Goal: Task Accomplishment & Management: Use online tool/utility

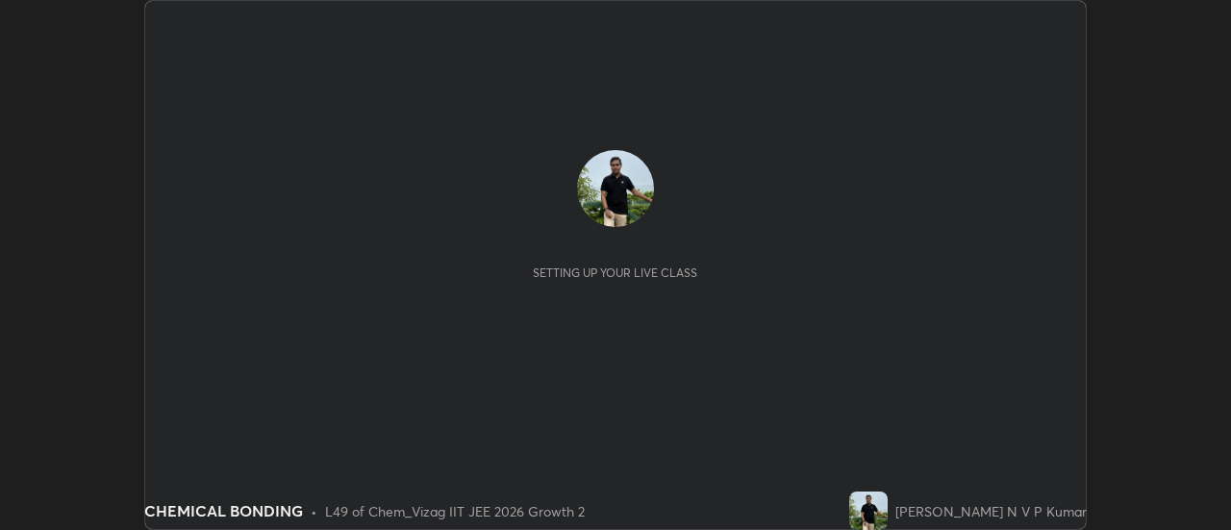
scroll to position [530, 1230]
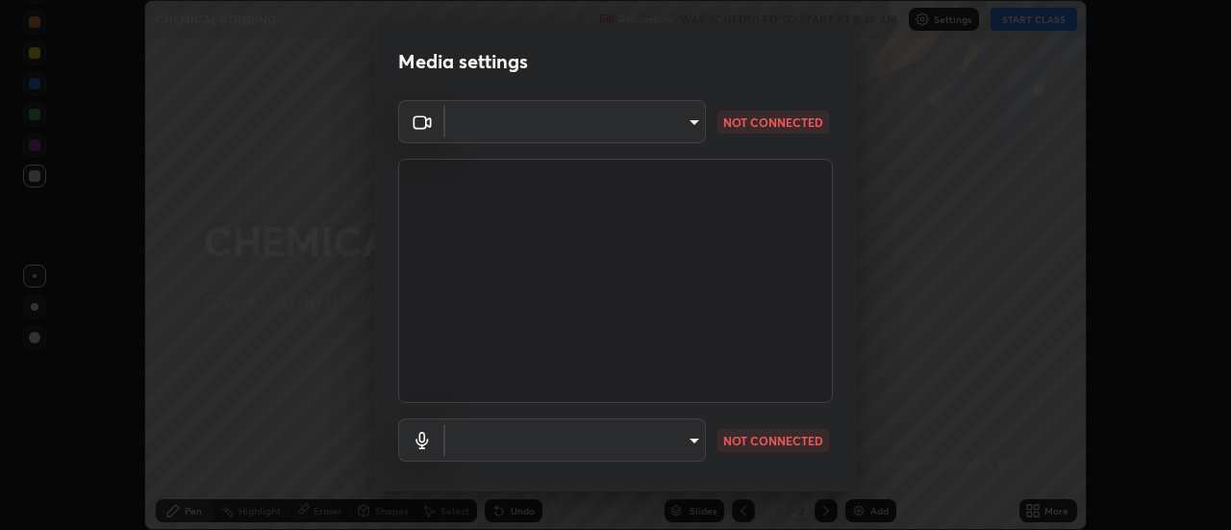
type input "c8d4d34ac1f352bb95d5f05a967dc34c6676a64432e358c7d9874fe1d0247c02"
type input "ce130775b7164724ad1ed5ad860966c1541d672b99243daa1c1c1b621aeed87d"
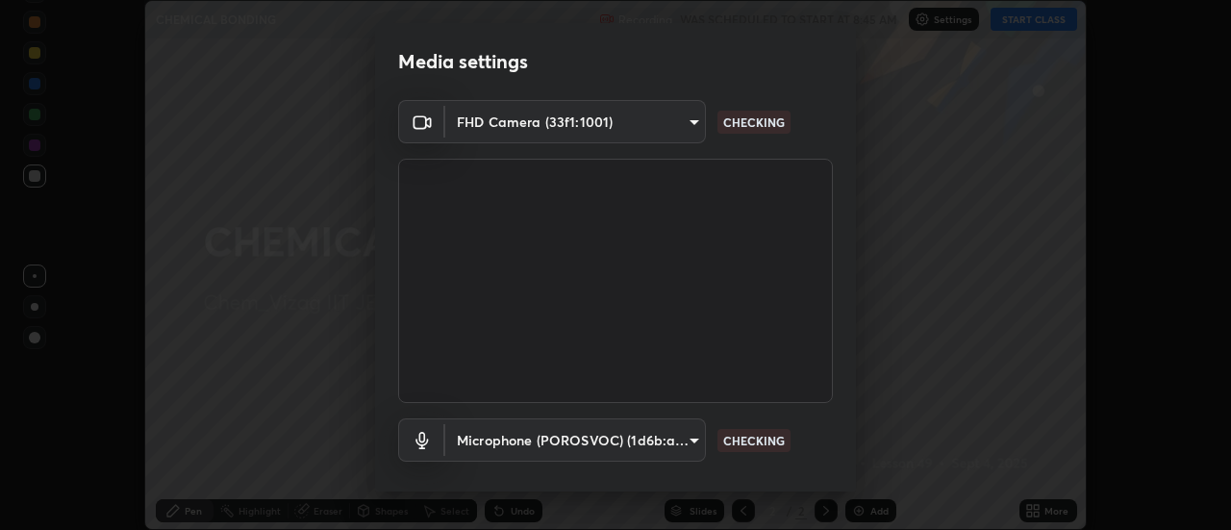
scroll to position [101, 0]
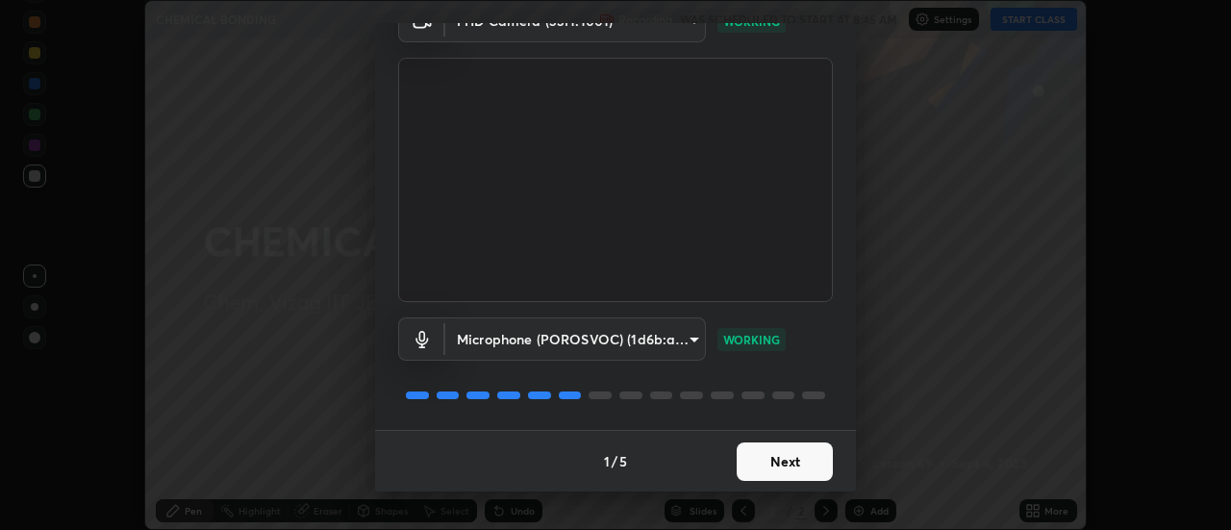
click at [794, 462] on button "Next" at bounding box center [784, 461] width 96 height 38
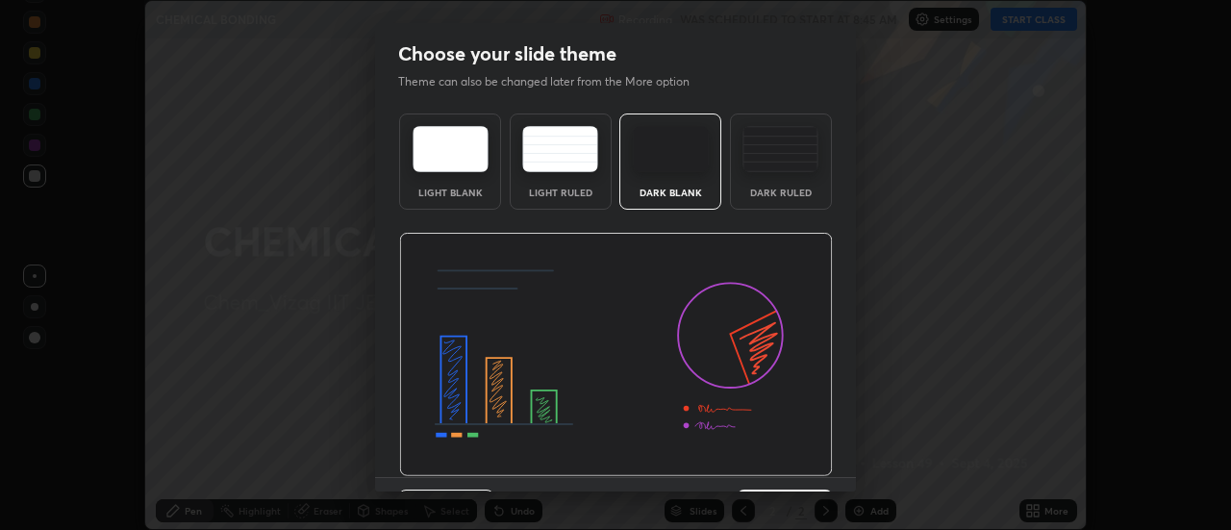
click at [798, 462] on img at bounding box center [616, 355] width 434 height 244
click at [801, 463] on img at bounding box center [616, 355] width 434 height 244
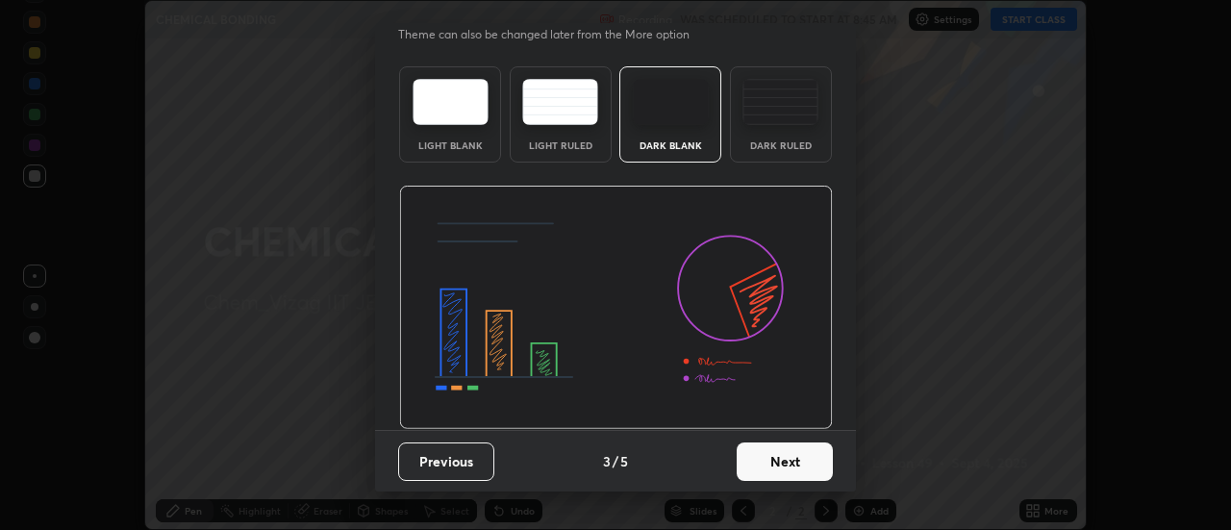
click at [810, 460] on button "Next" at bounding box center [784, 461] width 96 height 38
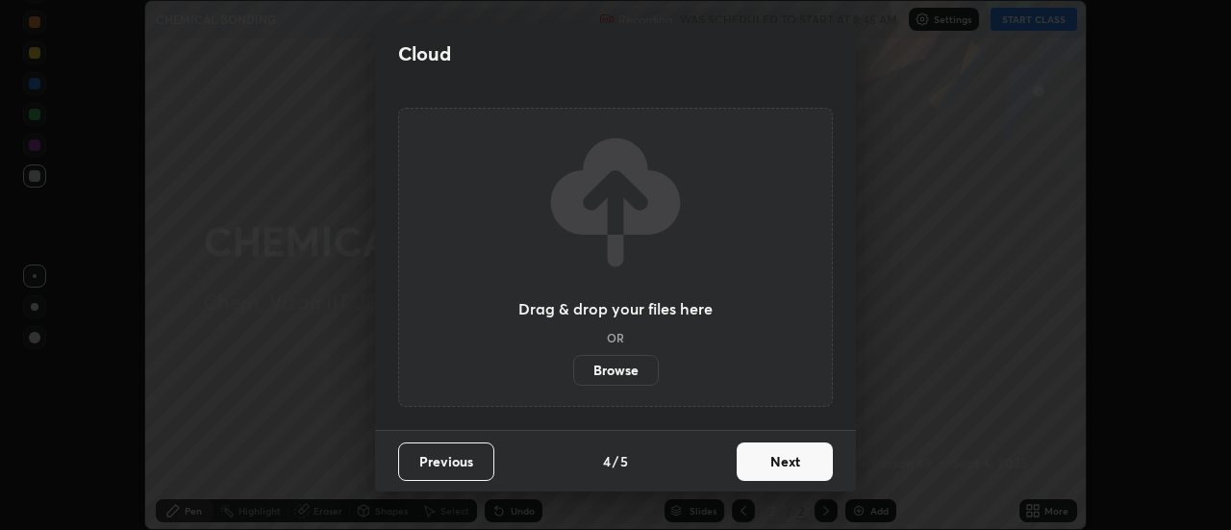
click at [812, 466] on button "Next" at bounding box center [784, 461] width 96 height 38
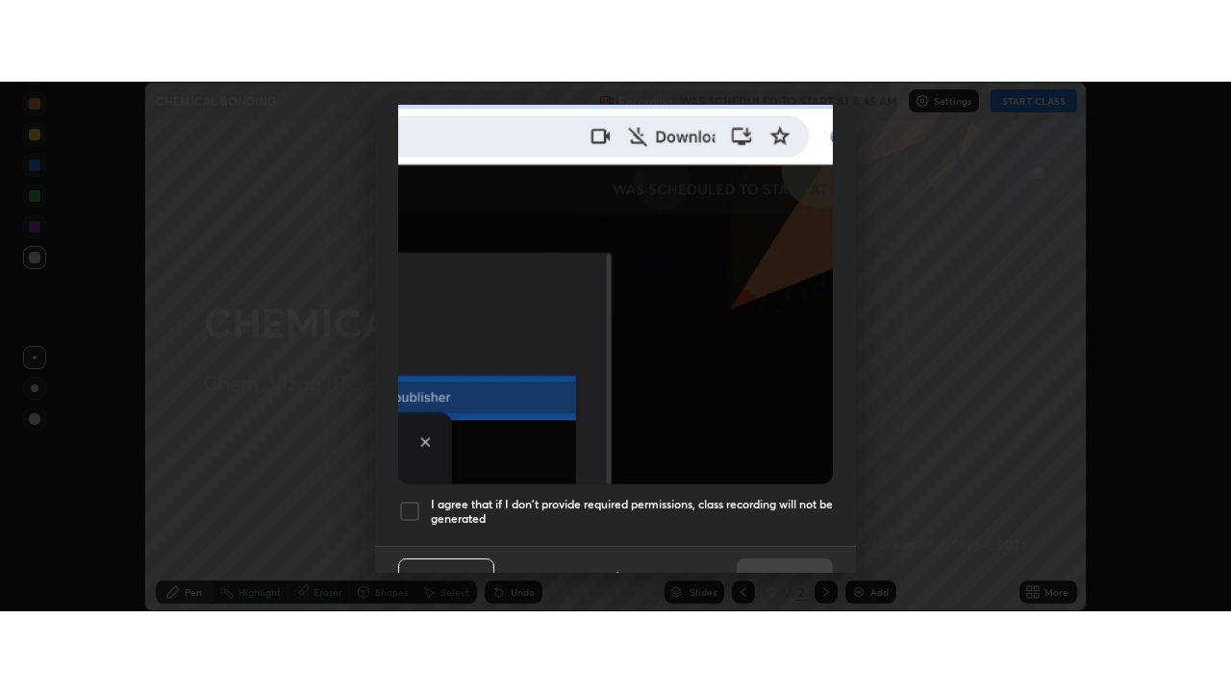
scroll to position [485, 0]
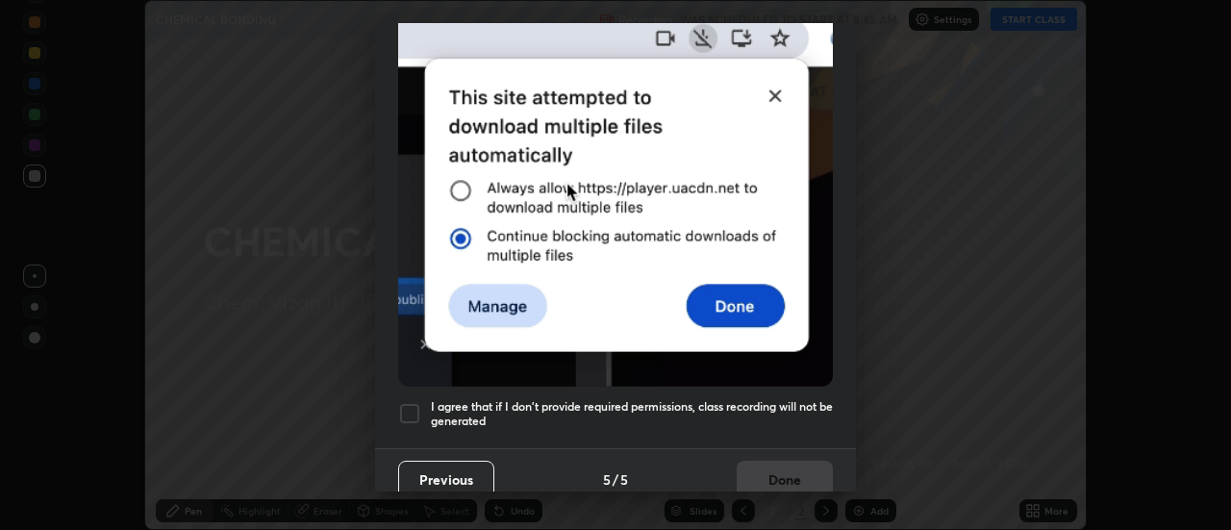
click at [799, 399] on h5 "I agree that if I don't provide required permissions, class recording will not …" at bounding box center [632, 414] width 402 height 30
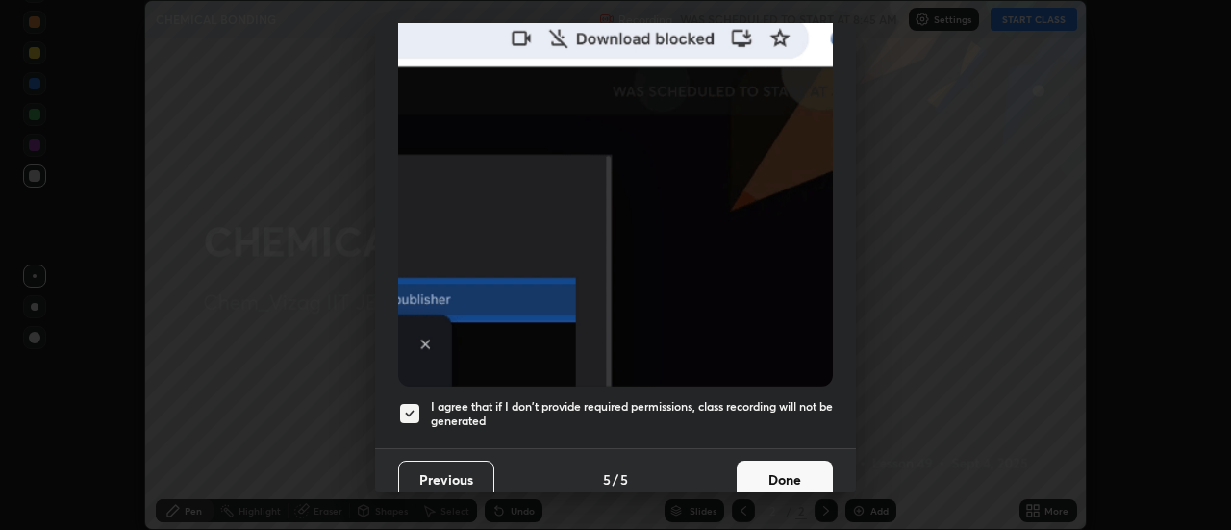
click at [796, 478] on button "Done" at bounding box center [784, 480] width 96 height 38
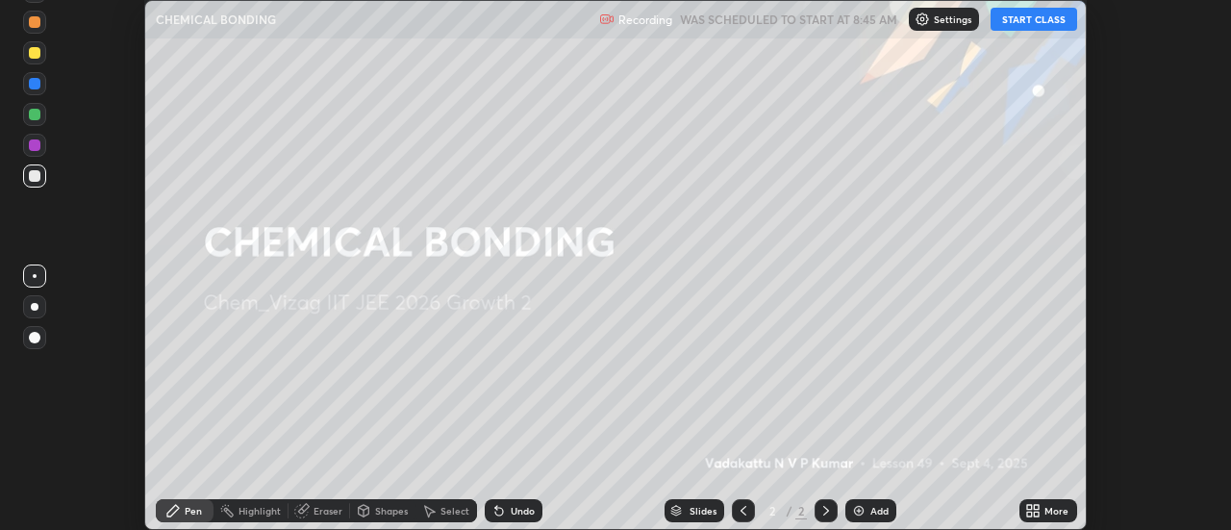
click at [1033, 19] on button "START CLASS" at bounding box center [1033, 19] width 87 height 23
click at [1030, 511] on icon at bounding box center [1032, 510] width 15 height 15
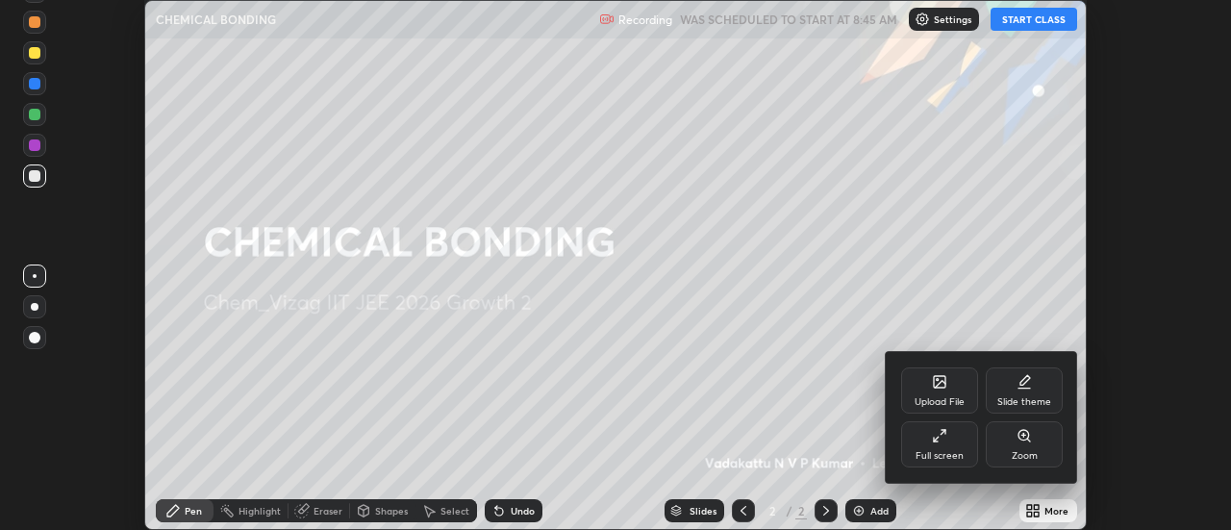
click at [958, 439] on div "Full screen" at bounding box center [939, 444] width 77 height 46
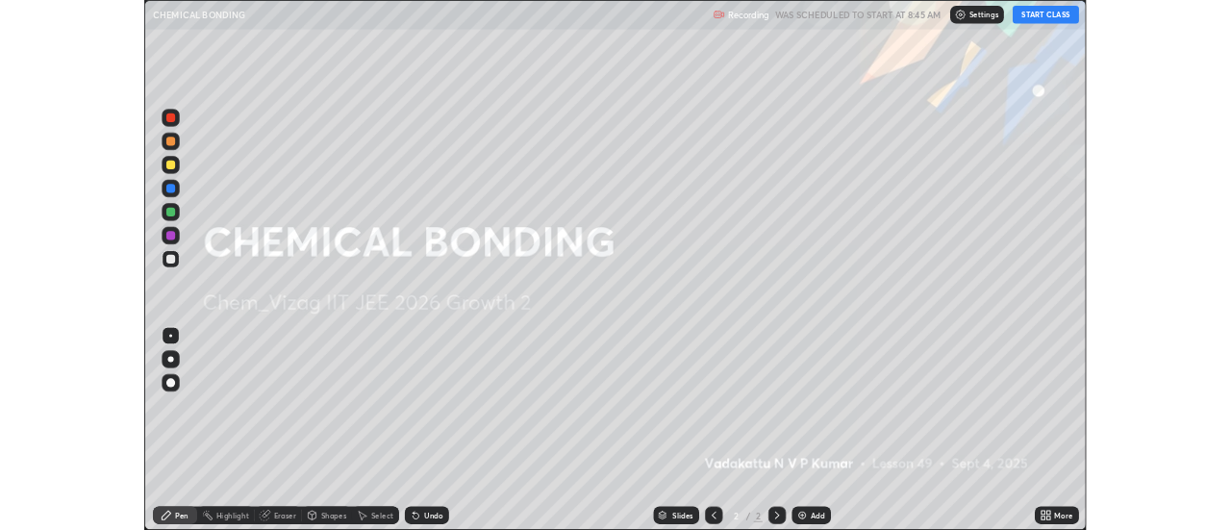
scroll to position [692, 1231]
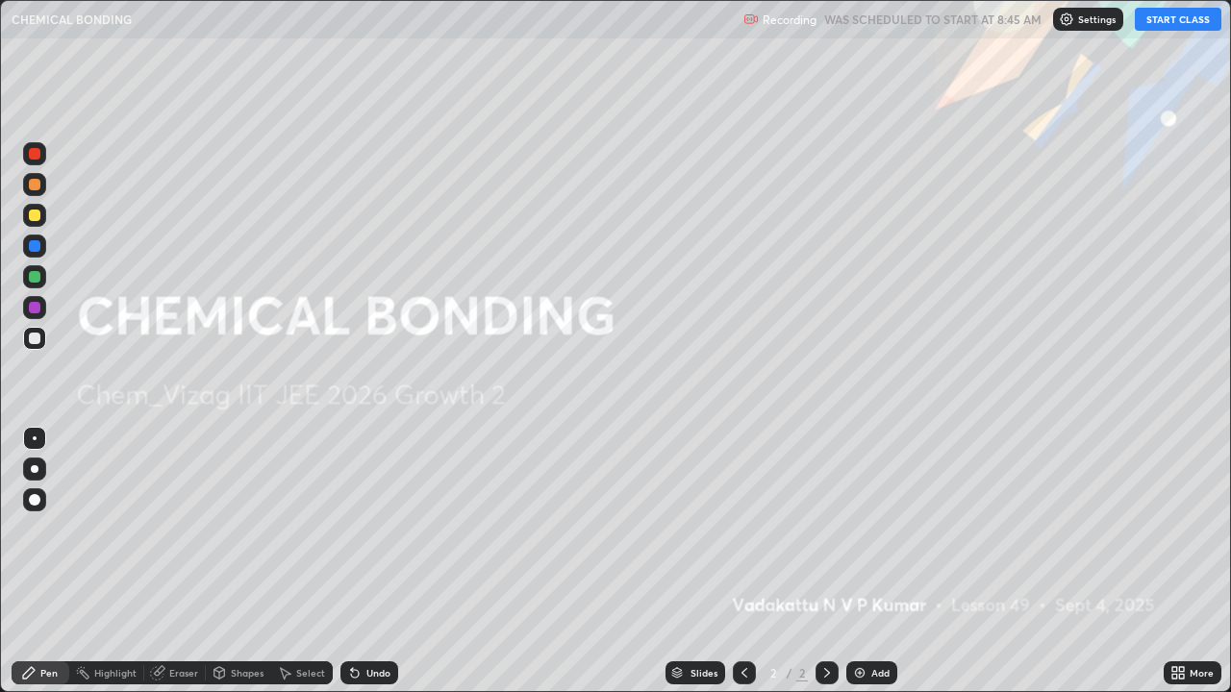
click at [861, 529] on img at bounding box center [859, 672] width 15 height 15
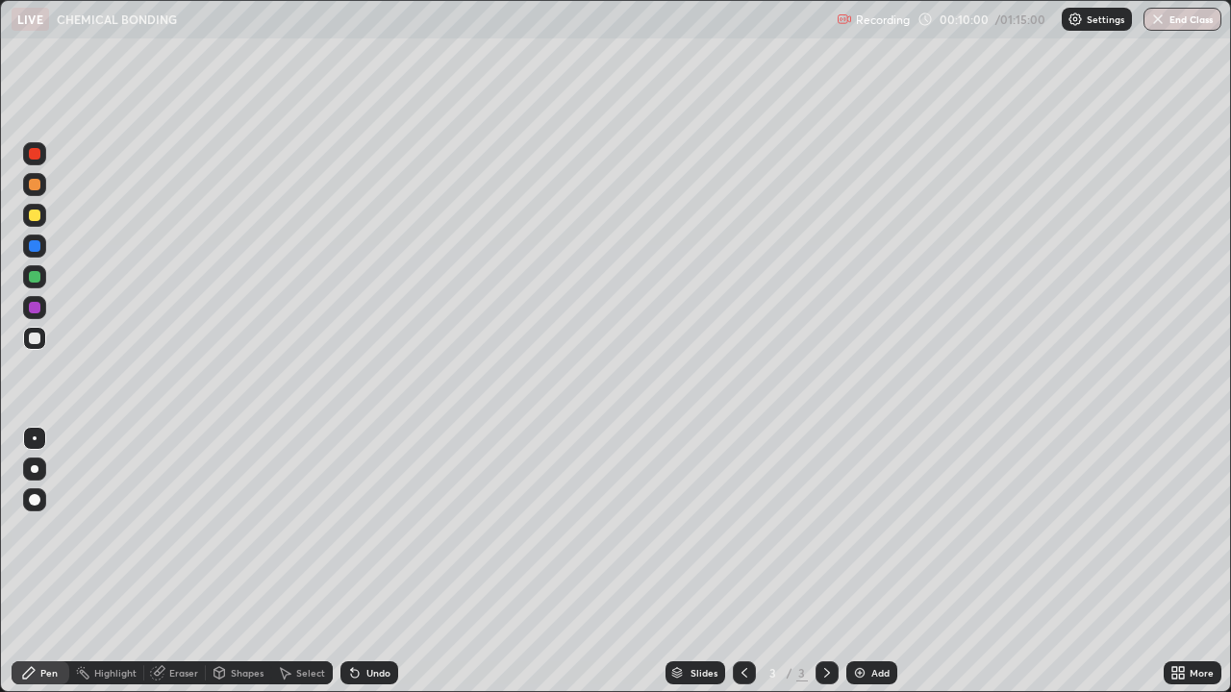
click at [310, 529] on div "Select" at bounding box center [310, 673] width 29 height 10
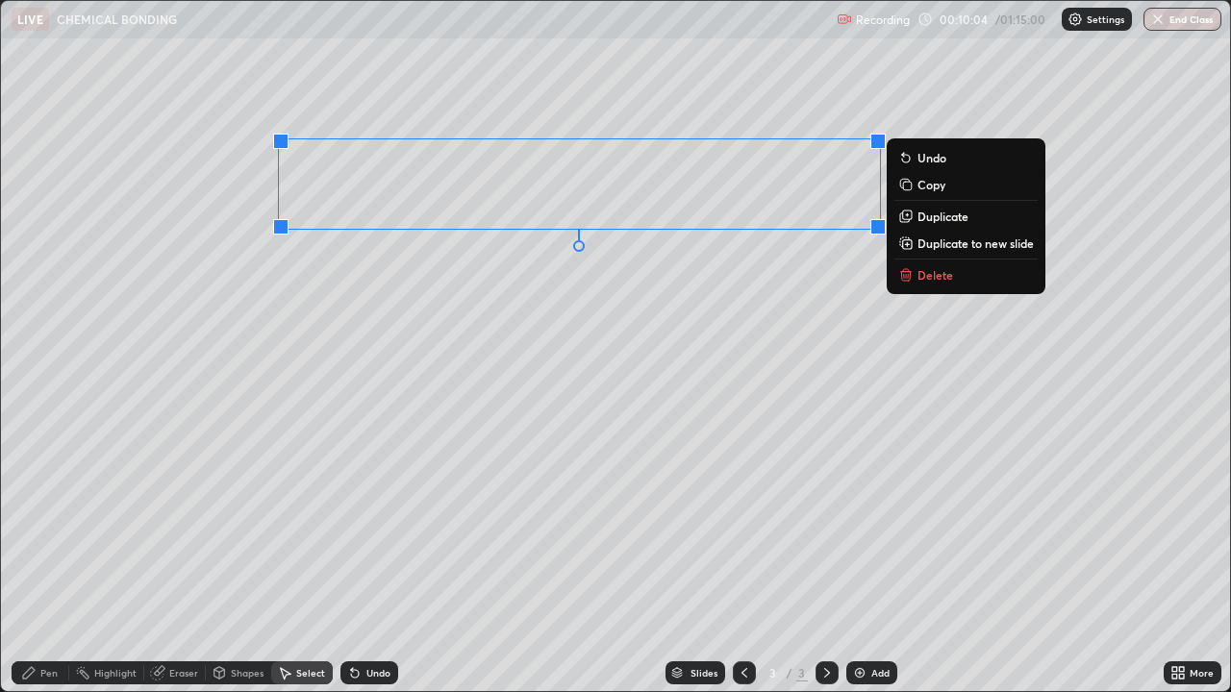
click at [939, 278] on p "Delete" at bounding box center [935, 274] width 36 height 15
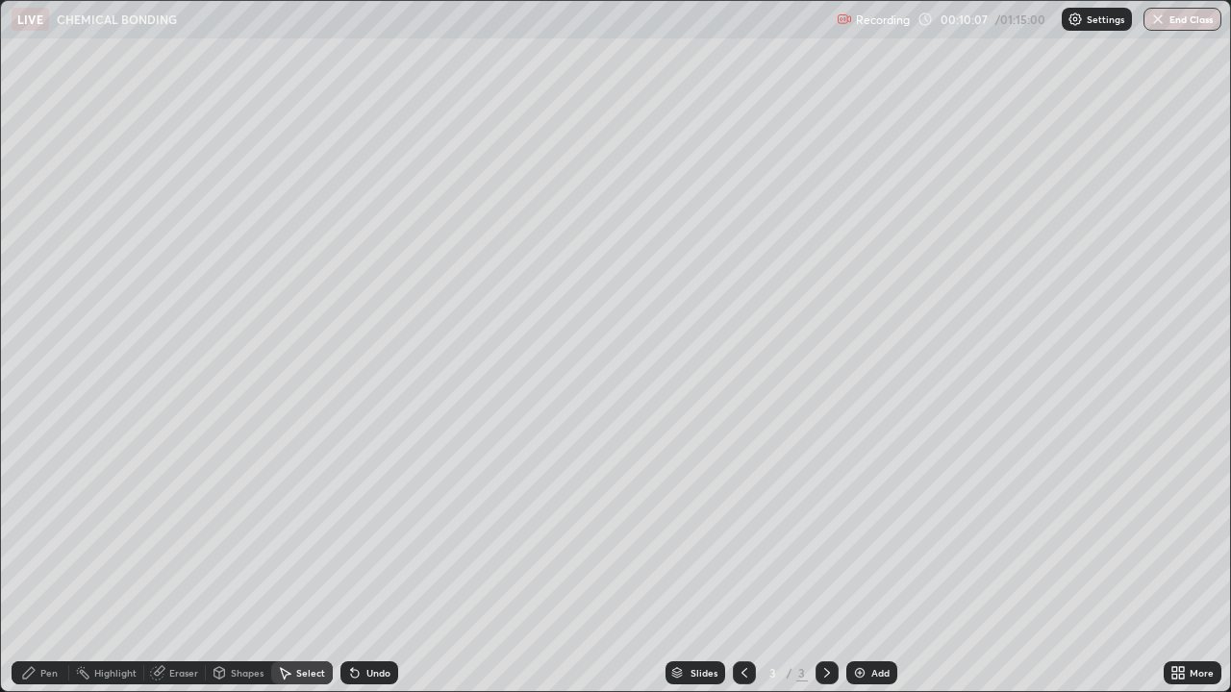
click at [56, 529] on div "Pen" at bounding box center [48, 673] width 17 height 10
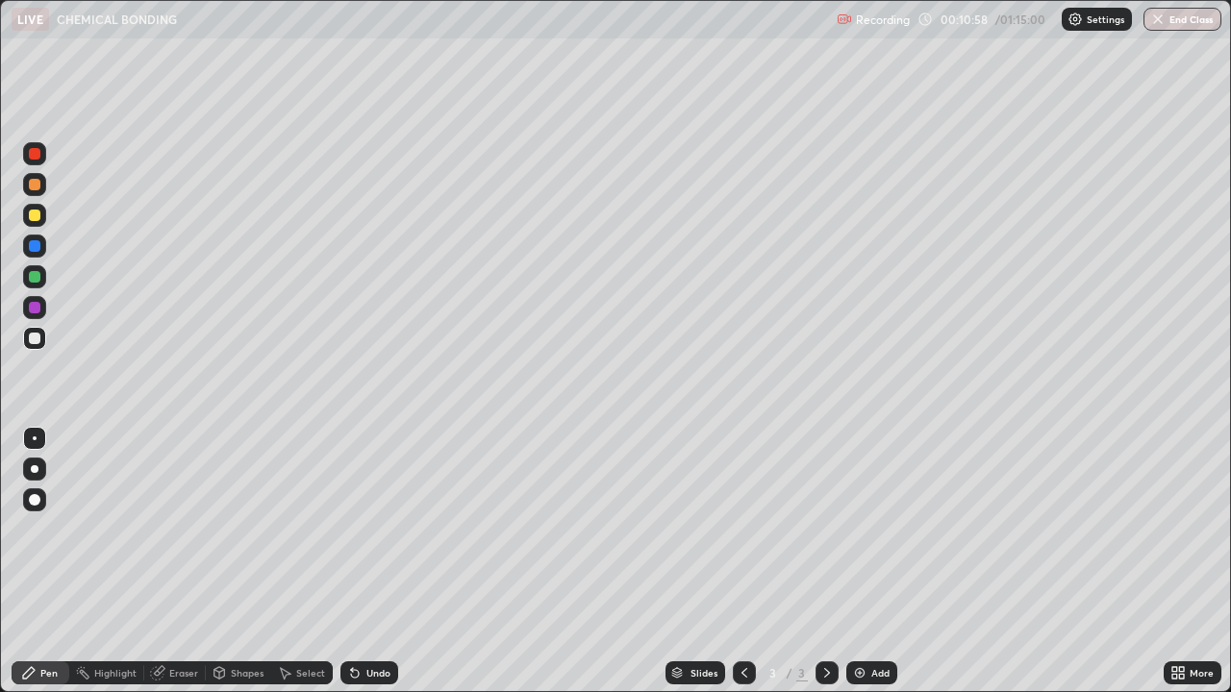
click at [195, 529] on div "Eraser" at bounding box center [183, 673] width 29 height 10
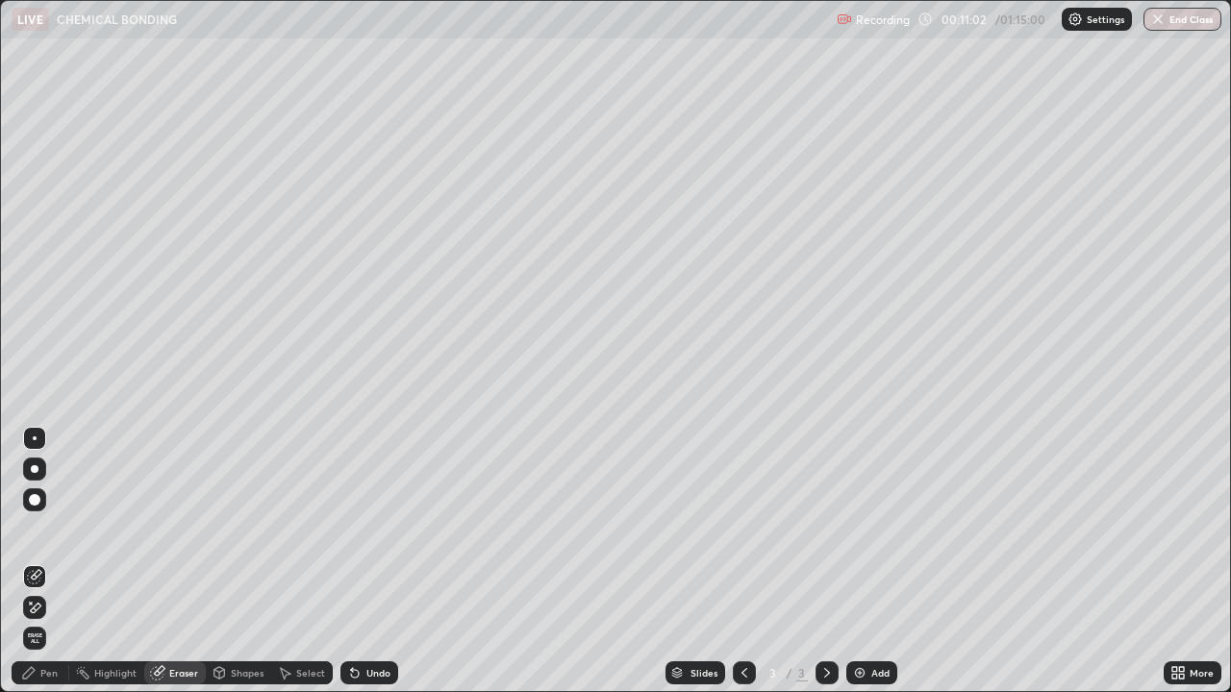
click at [55, 529] on div "Pen" at bounding box center [48, 673] width 17 height 10
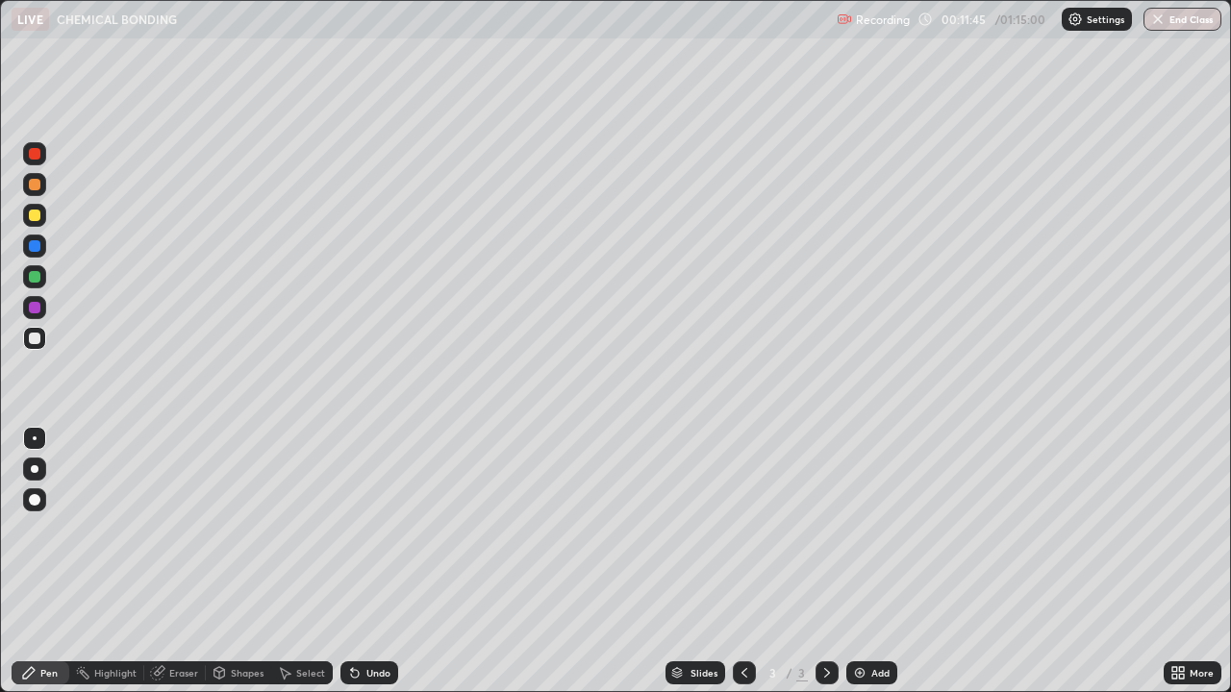
click at [192, 529] on div "Eraser" at bounding box center [183, 673] width 29 height 10
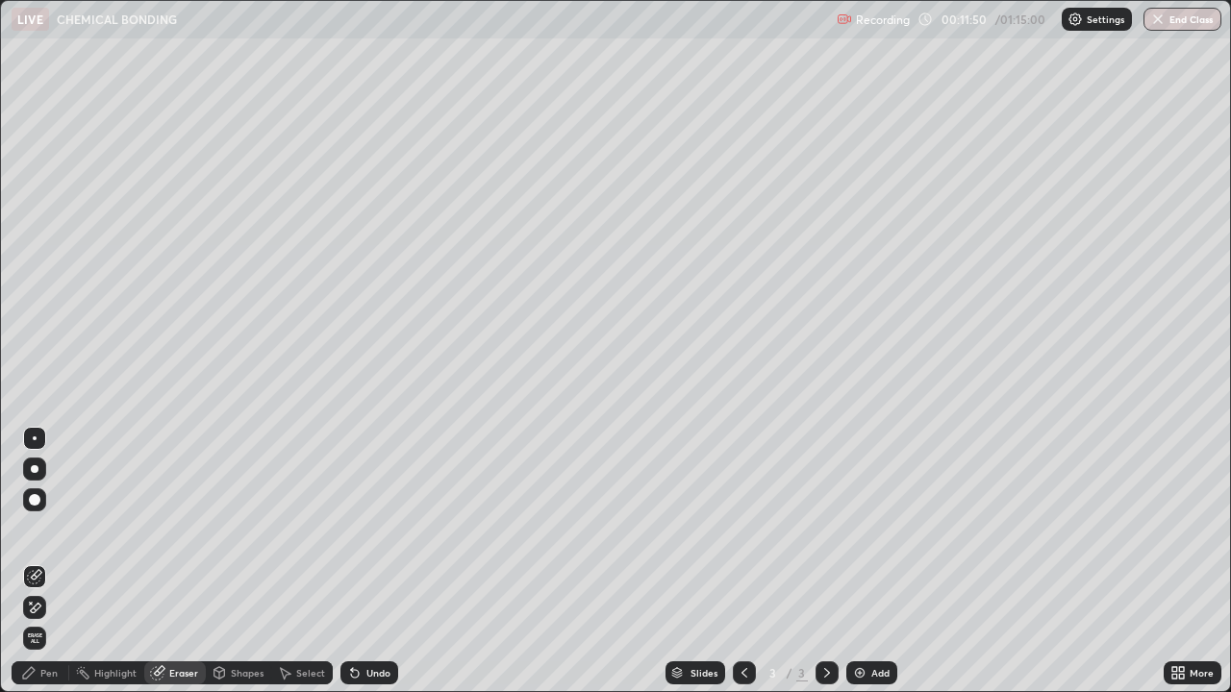
click at [56, 529] on div "Pen" at bounding box center [48, 673] width 17 height 10
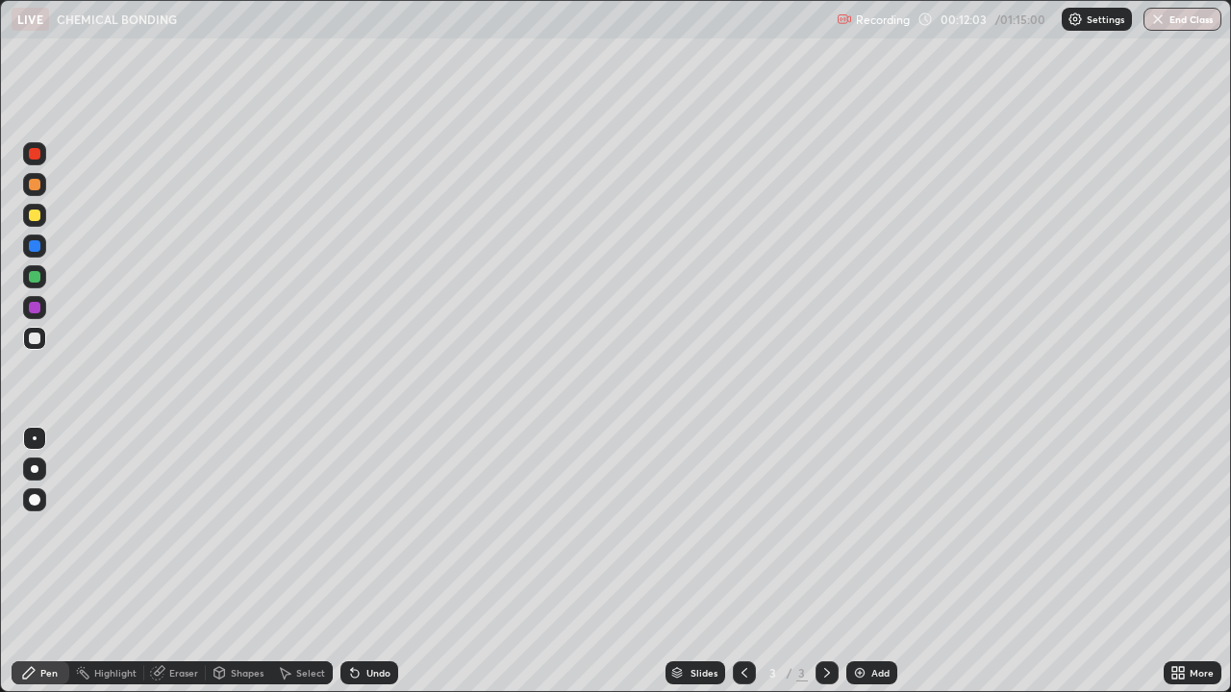
click at [188, 529] on div "Eraser" at bounding box center [183, 673] width 29 height 10
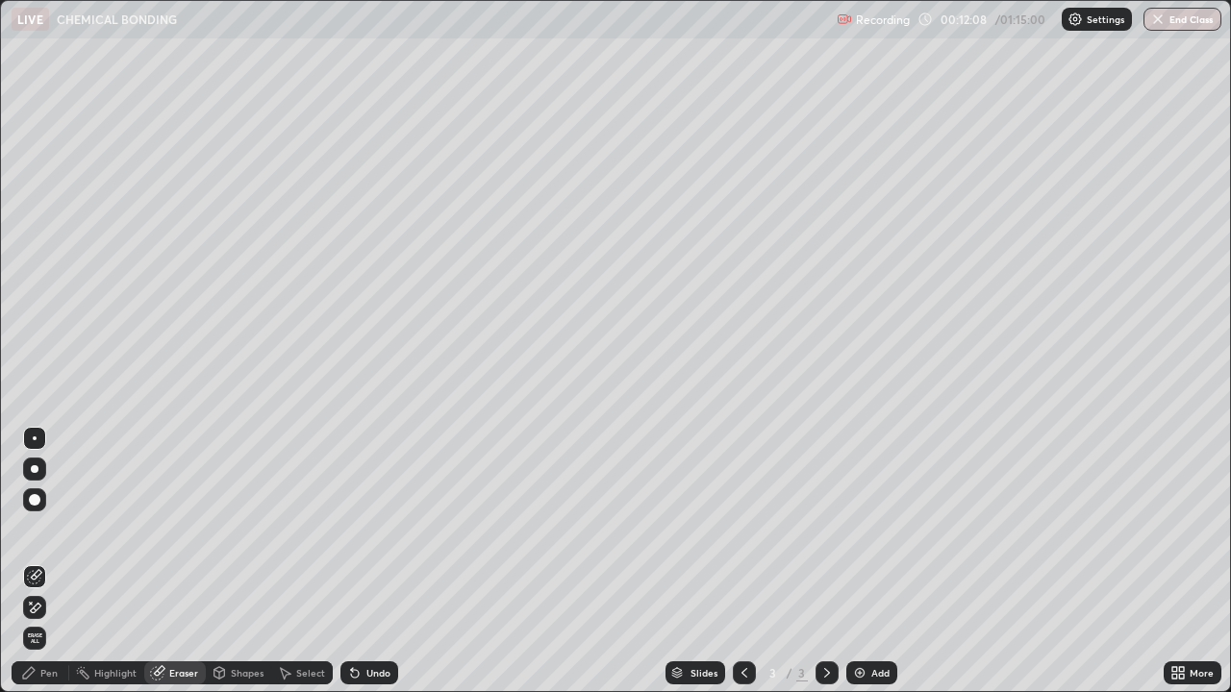
click at [47, 529] on div "Pen" at bounding box center [41, 672] width 58 height 23
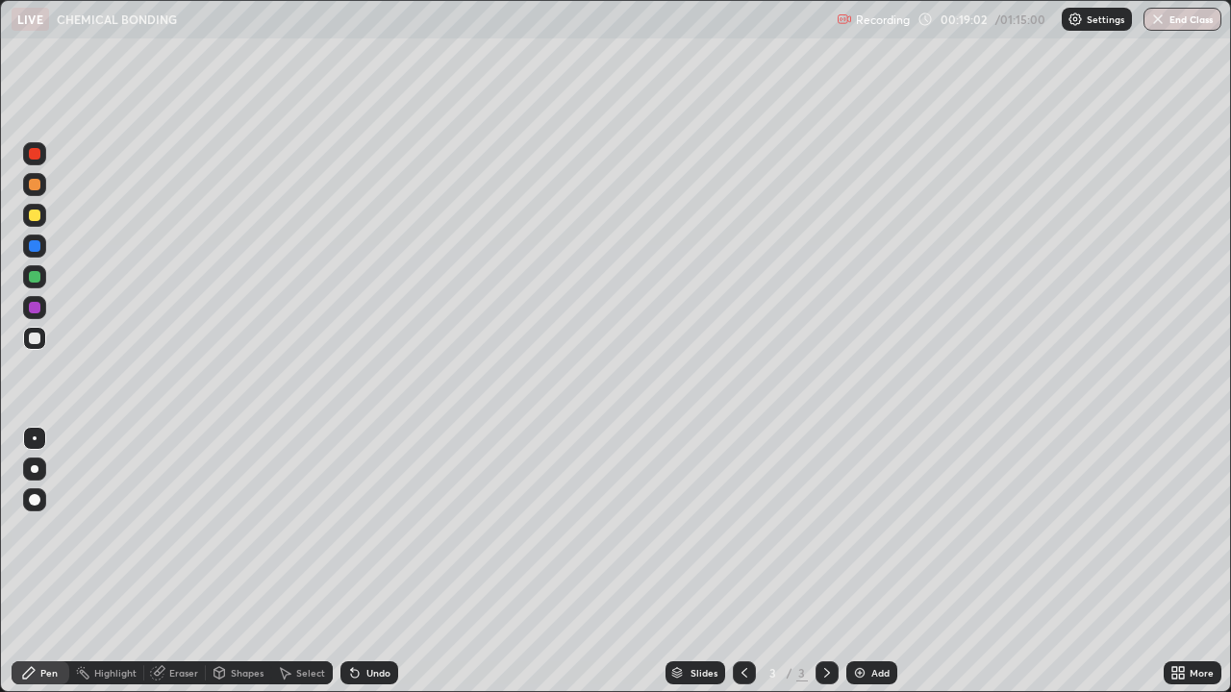
click at [306, 529] on div "Select" at bounding box center [302, 672] width 62 height 23
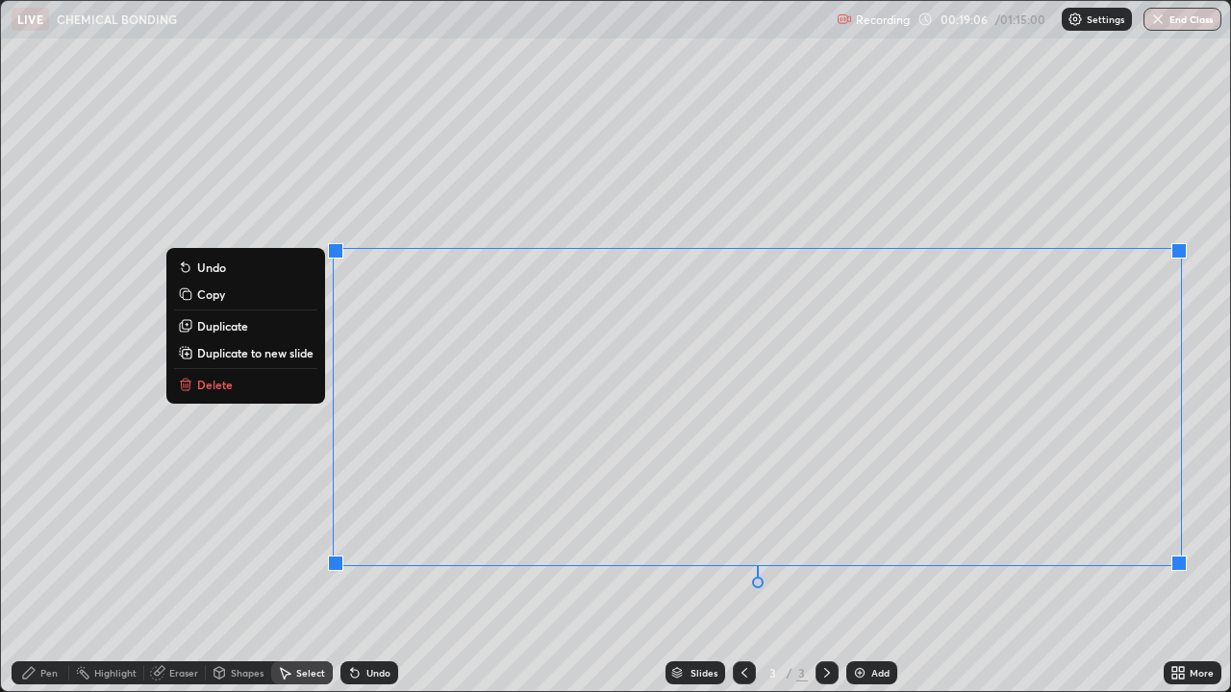
click at [224, 387] on p "Delete" at bounding box center [215, 384] width 36 height 15
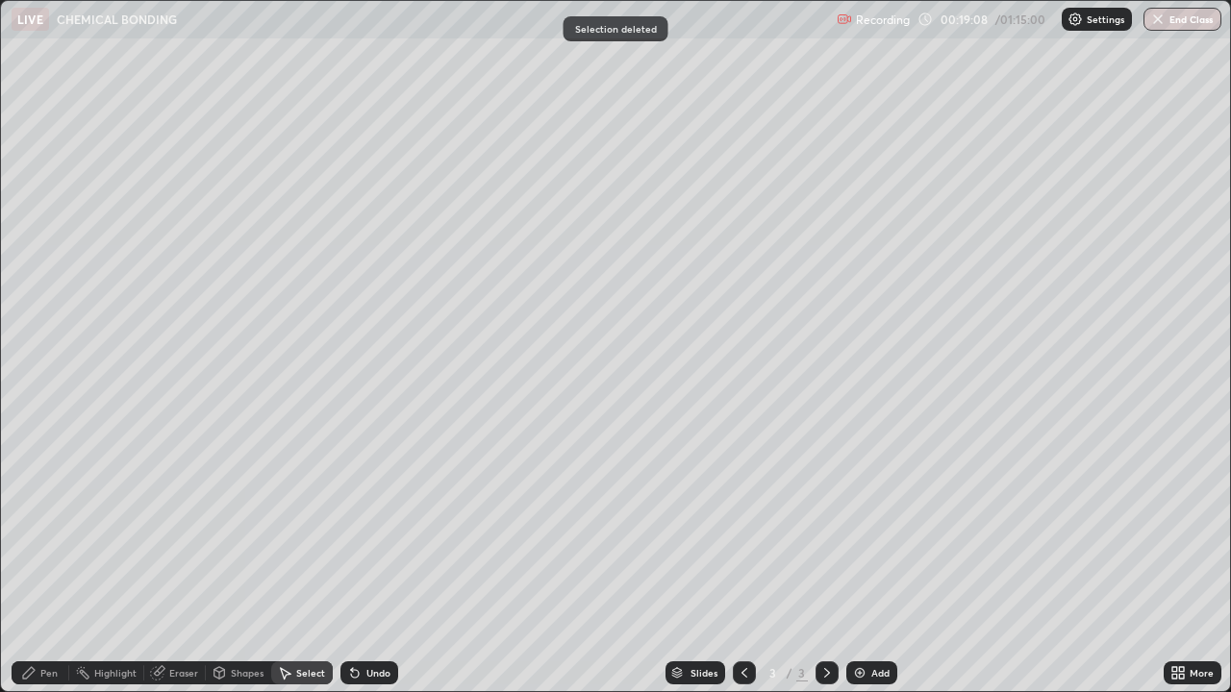
click at [53, 529] on div "Pen" at bounding box center [48, 673] width 17 height 10
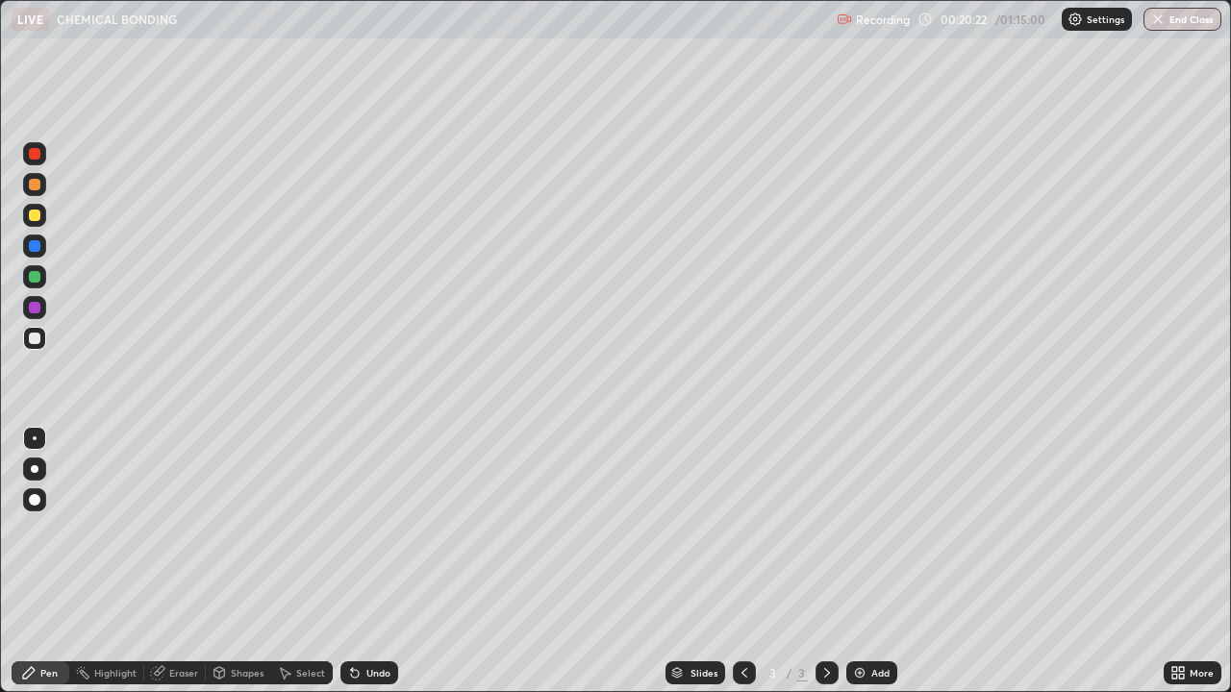
click at [304, 529] on div "Select" at bounding box center [310, 673] width 29 height 10
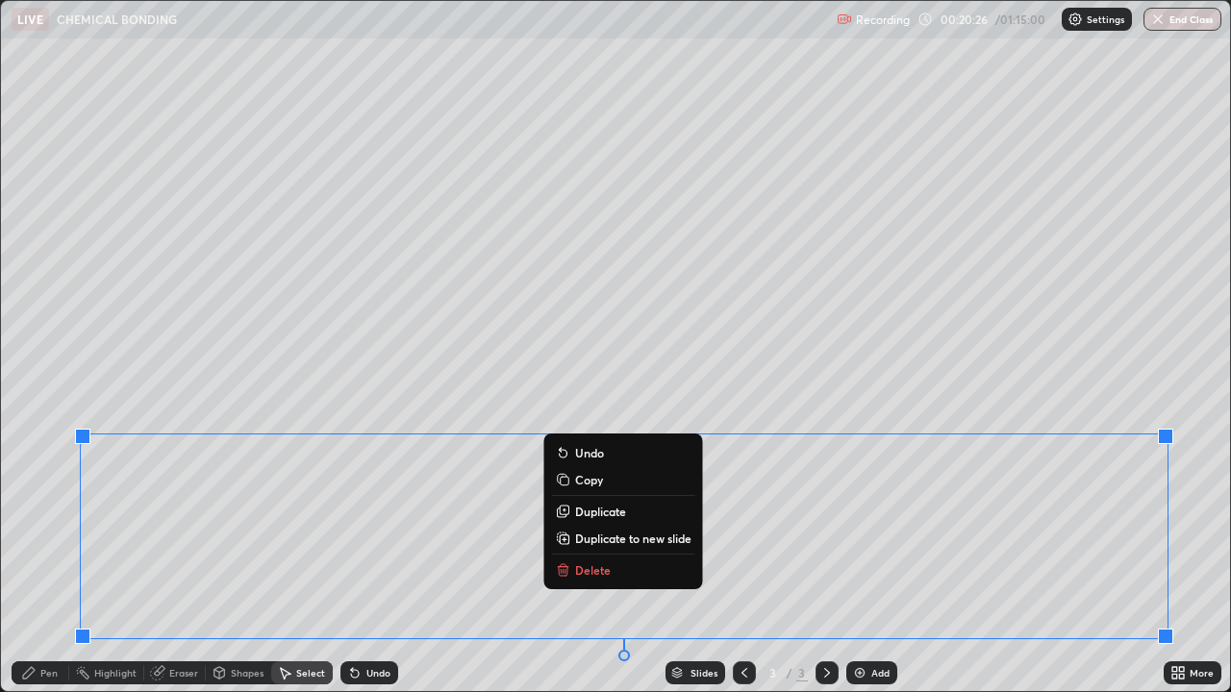
click at [591, 529] on p "Delete" at bounding box center [593, 569] width 36 height 15
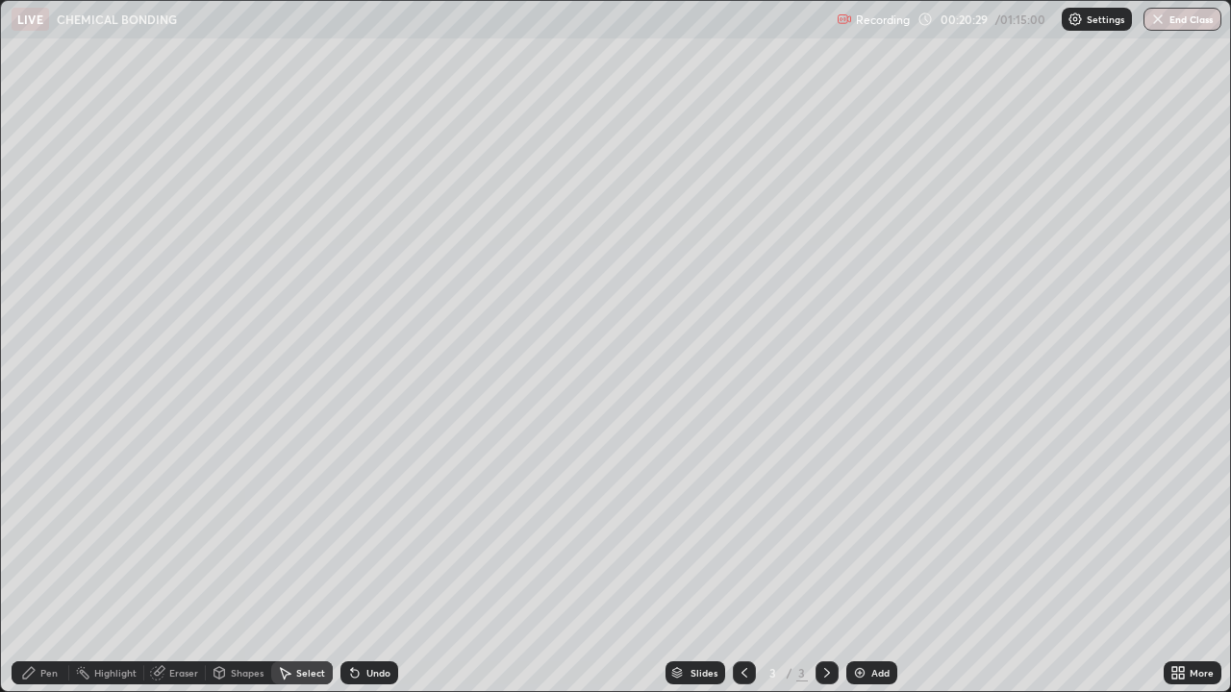
click at [52, 529] on div "Pen" at bounding box center [48, 673] width 17 height 10
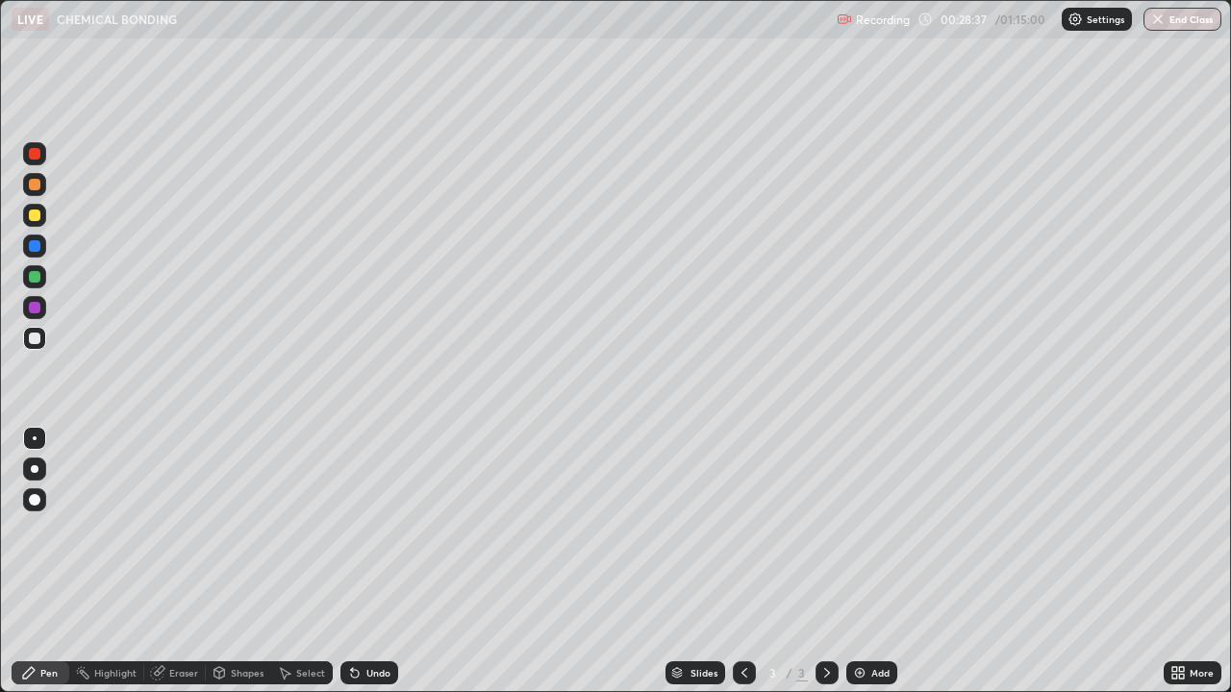
click at [860, 529] on img at bounding box center [859, 672] width 15 height 15
click at [306, 529] on div "Select" at bounding box center [310, 673] width 29 height 10
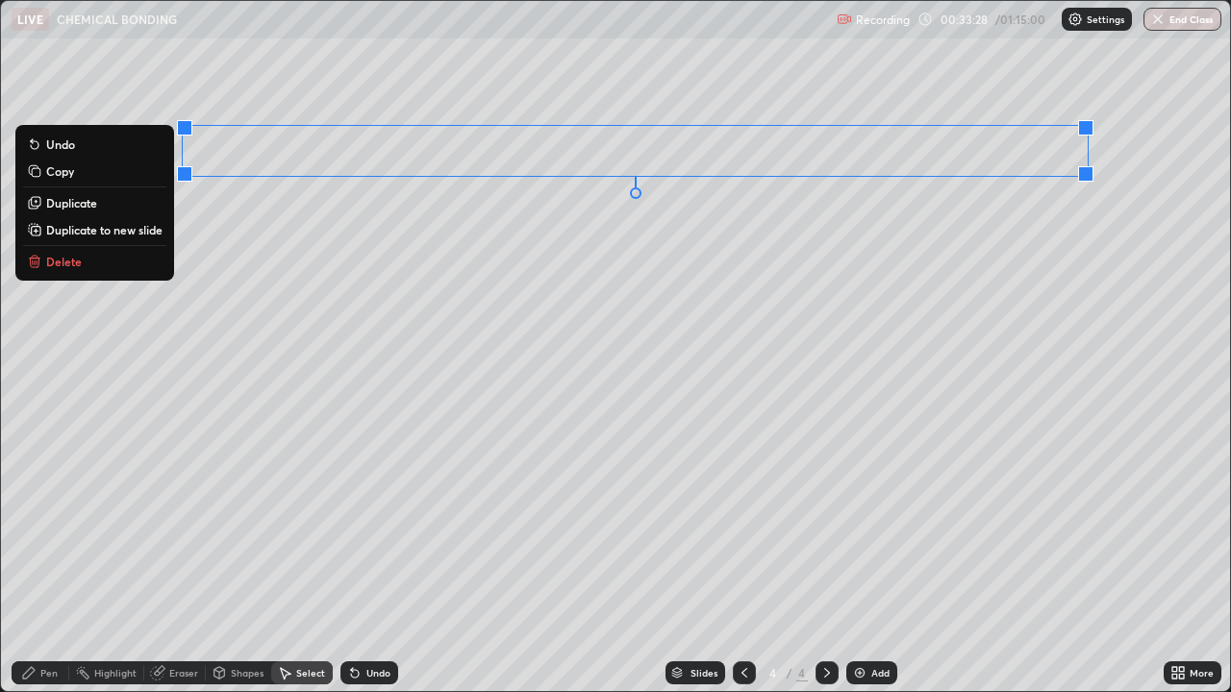
click at [66, 262] on p "Delete" at bounding box center [64, 261] width 36 height 15
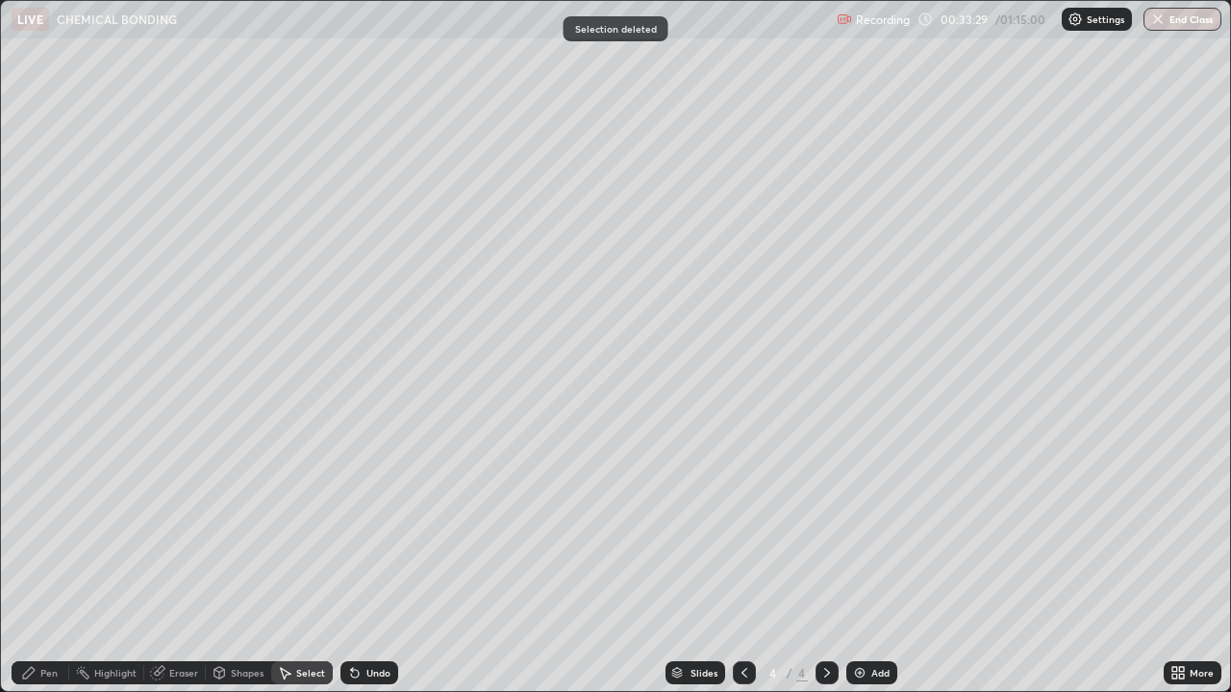
click at [50, 529] on div "Pen" at bounding box center [48, 673] width 17 height 10
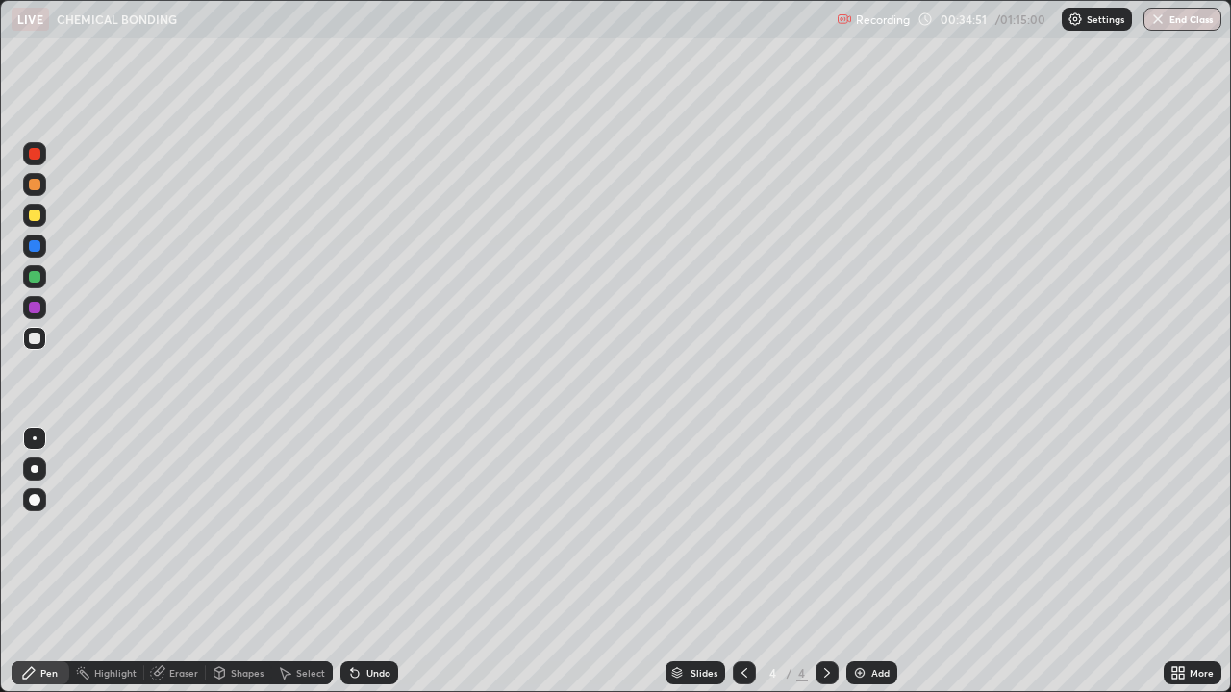
click at [303, 529] on div "Select" at bounding box center [310, 673] width 29 height 10
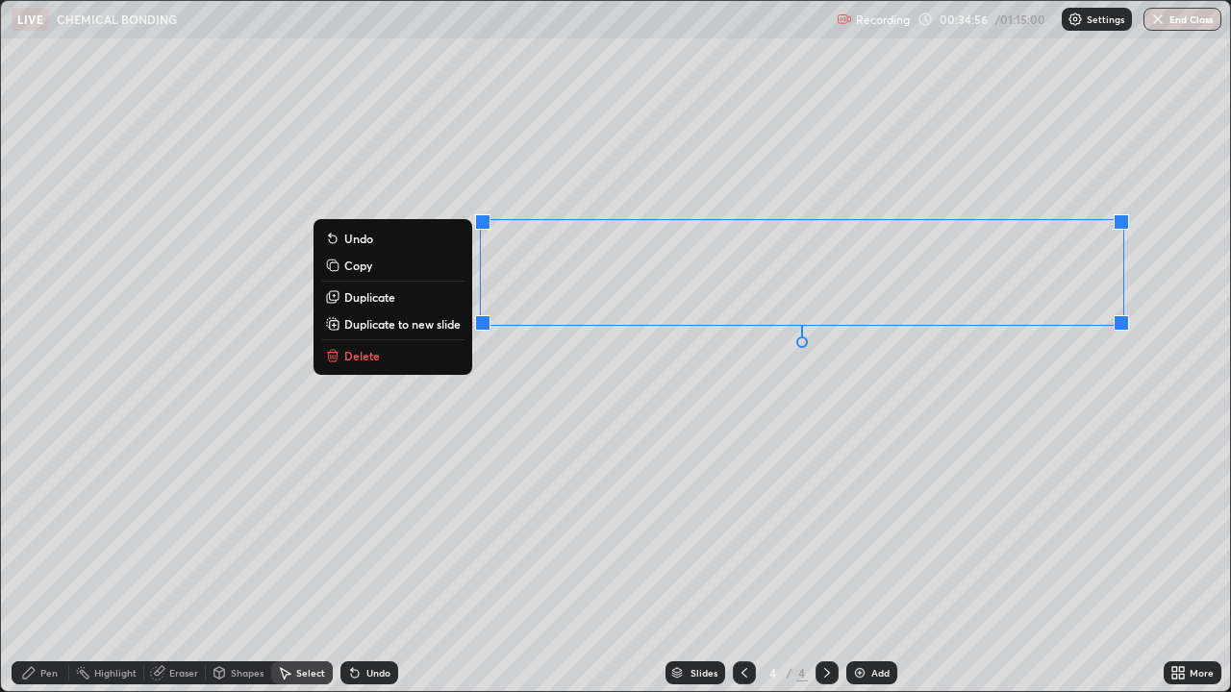
click at [369, 359] on p "Delete" at bounding box center [362, 355] width 36 height 15
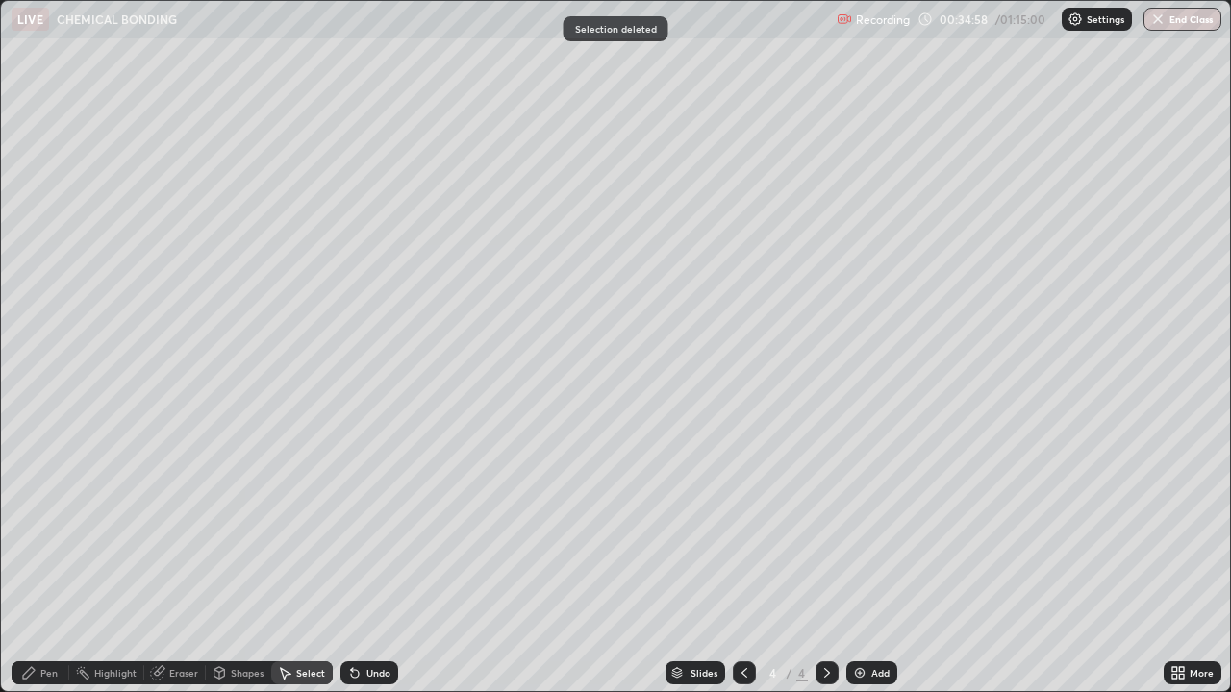
click at [196, 529] on div "Eraser" at bounding box center [183, 673] width 29 height 10
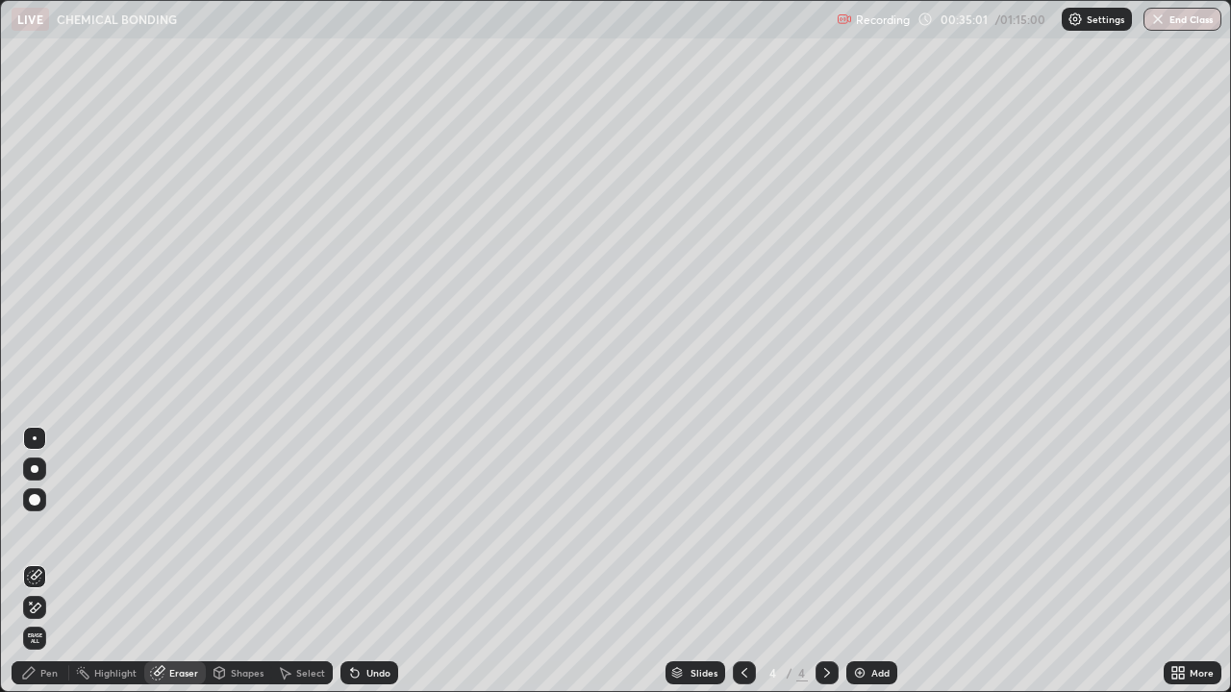
click at [37, 501] on div at bounding box center [35, 500] width 12 height 12
click at [54, 529] on div "Pen" at bounding box center [48, 673] width 17 height 10
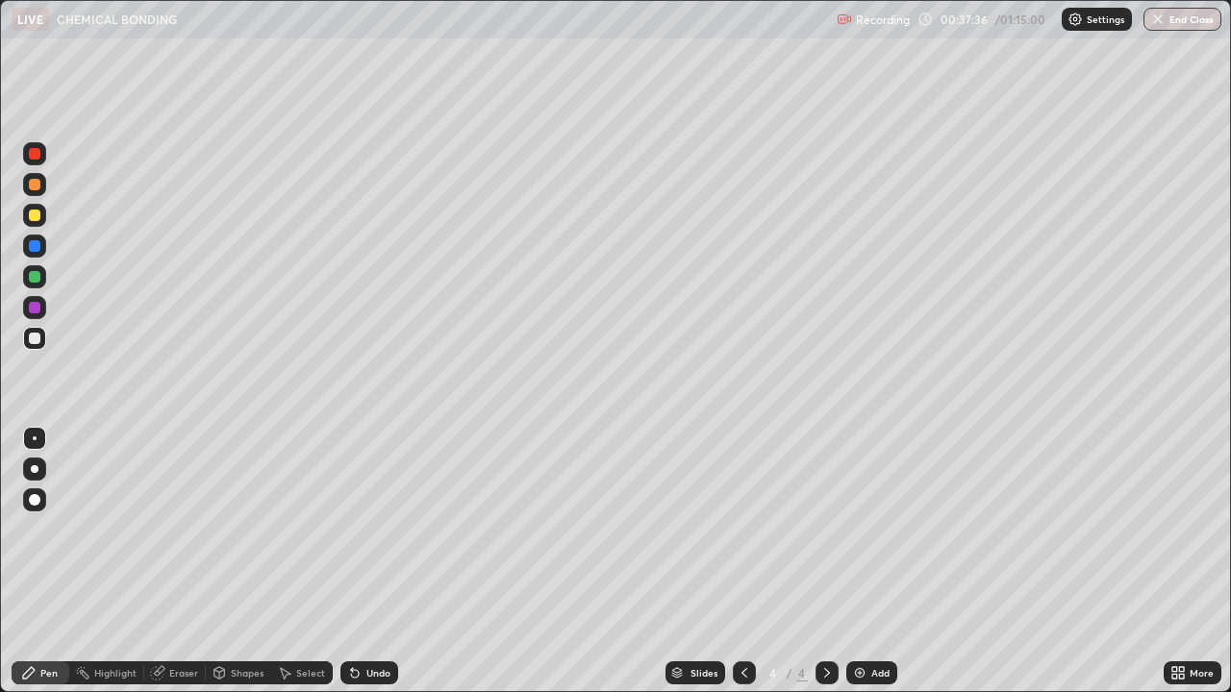
click at [292, 529] on div "Select" at bounding box center [302, 672] width 62 height 23
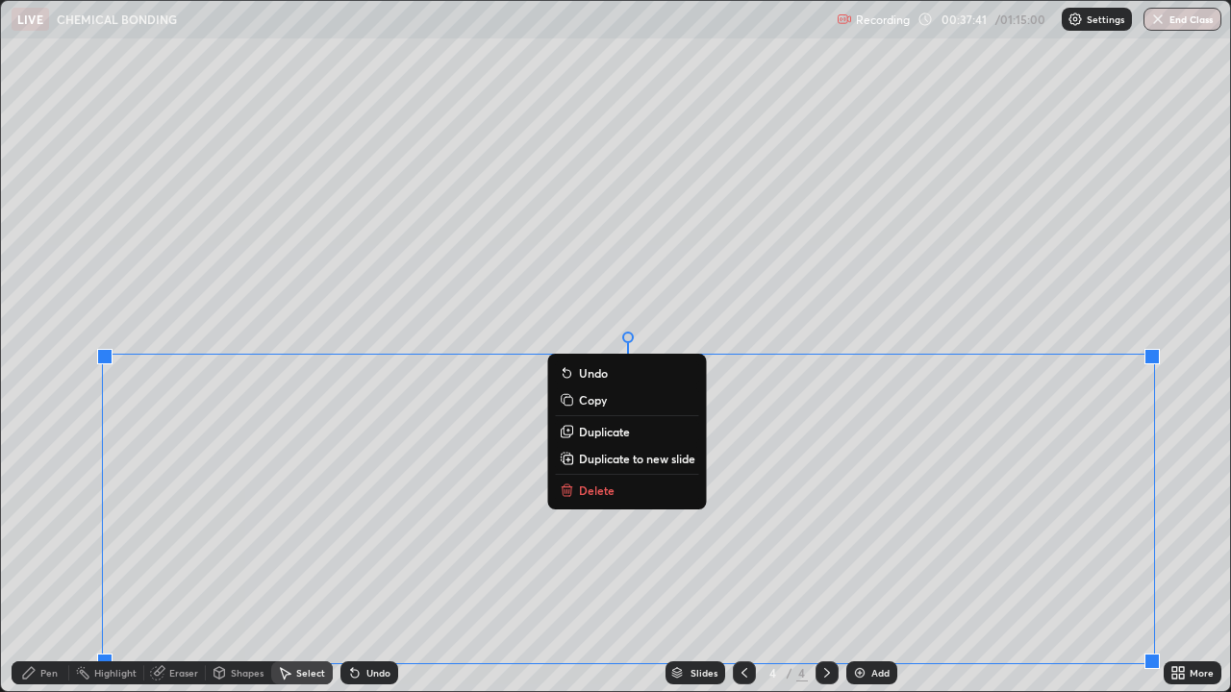
click at [590, 483] on p "Delete" at bounding box center [597, 490] width 36 height 15
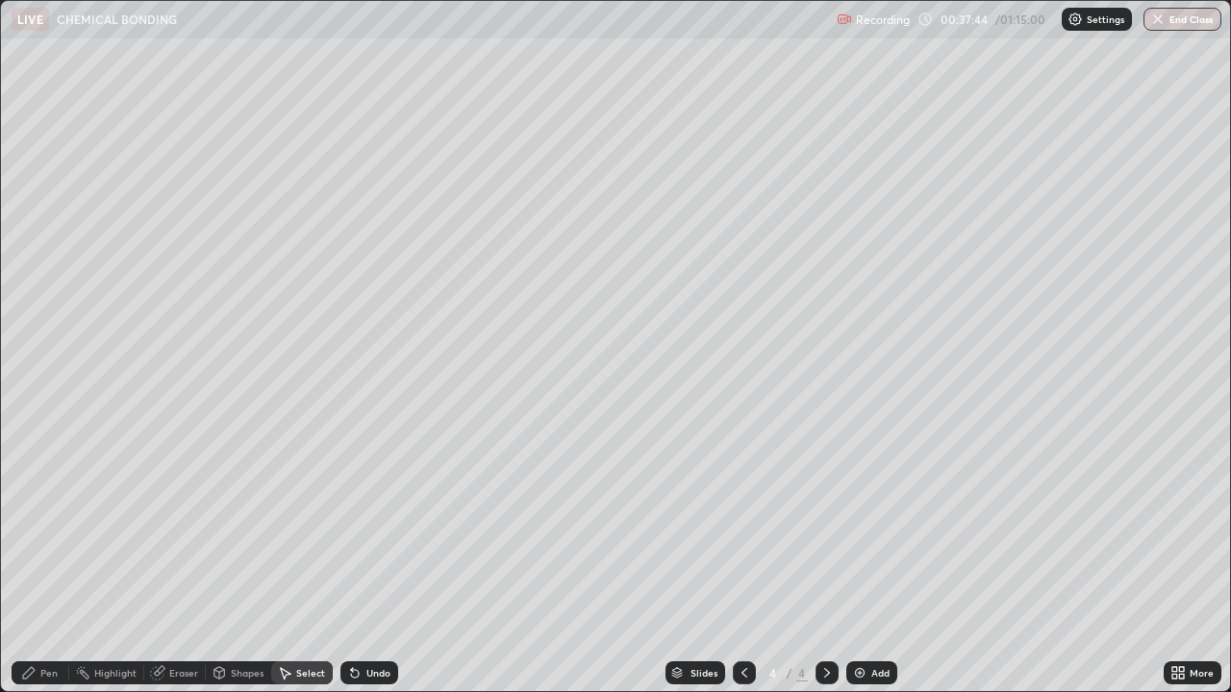
click at [47, 529] on div "Pen" at bounding box center [48, 673] width 17 height 10
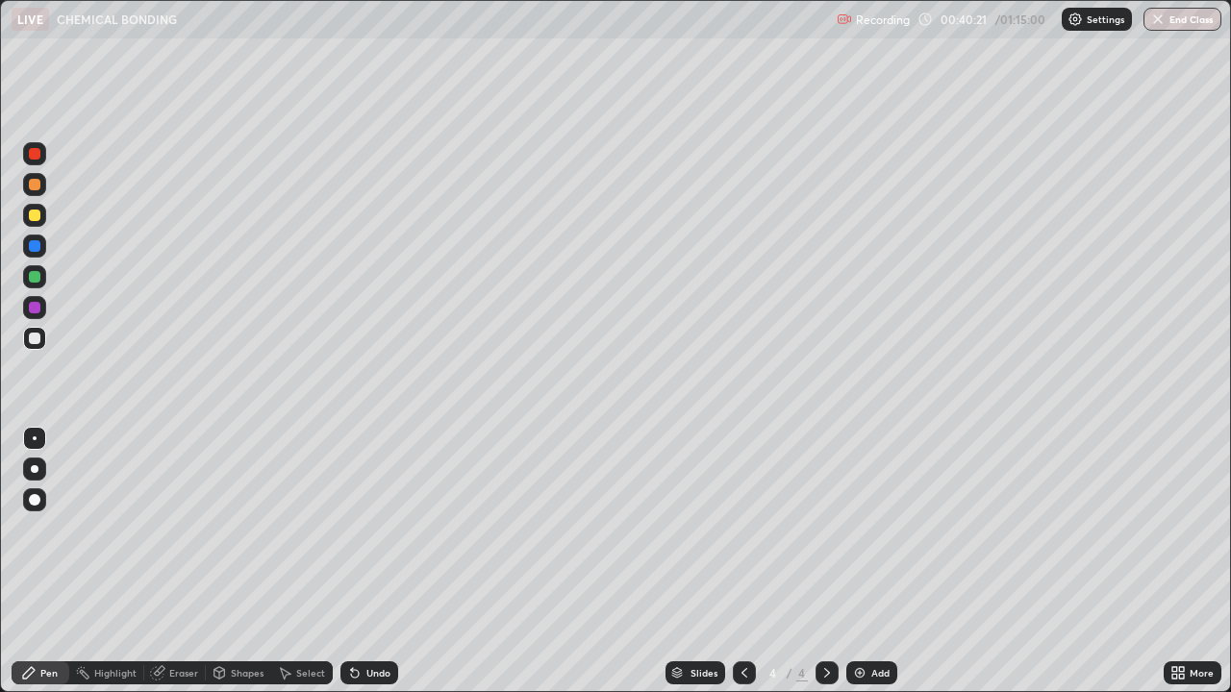
click at [187, 529] on div "Eraser" at bounding box center [183, 673] width 29 height 10
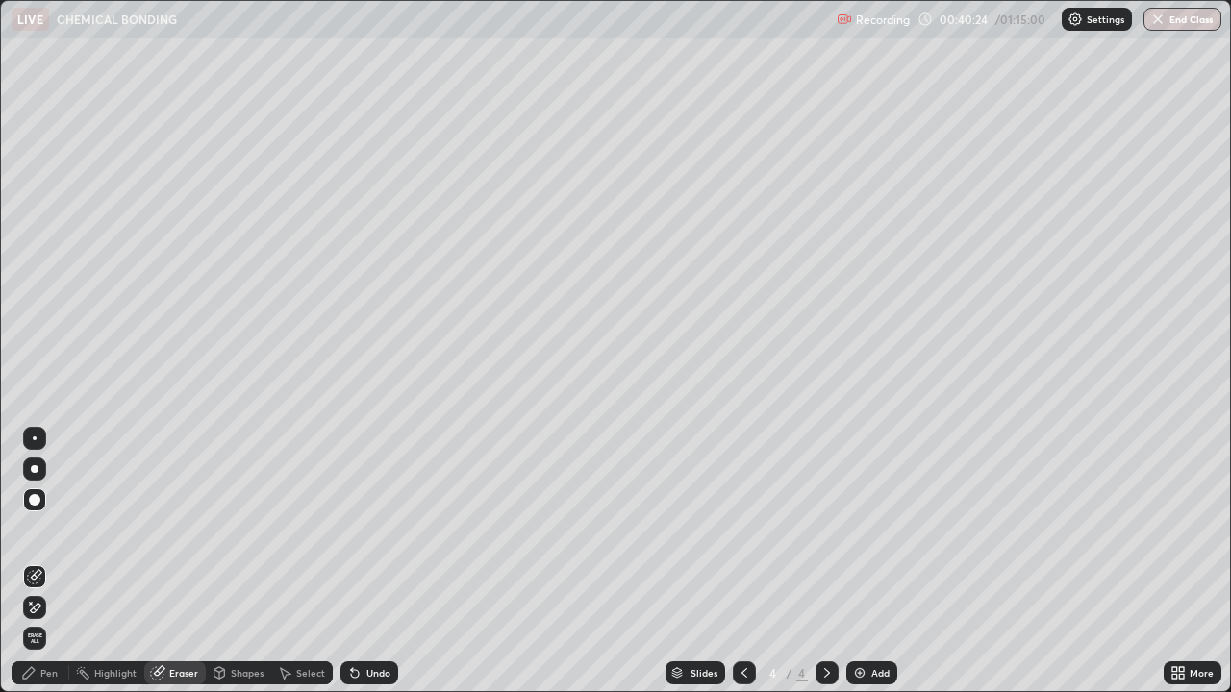
click at [50, 529] on div "Pen" at bounding box center [48, 673] width 17 height 10
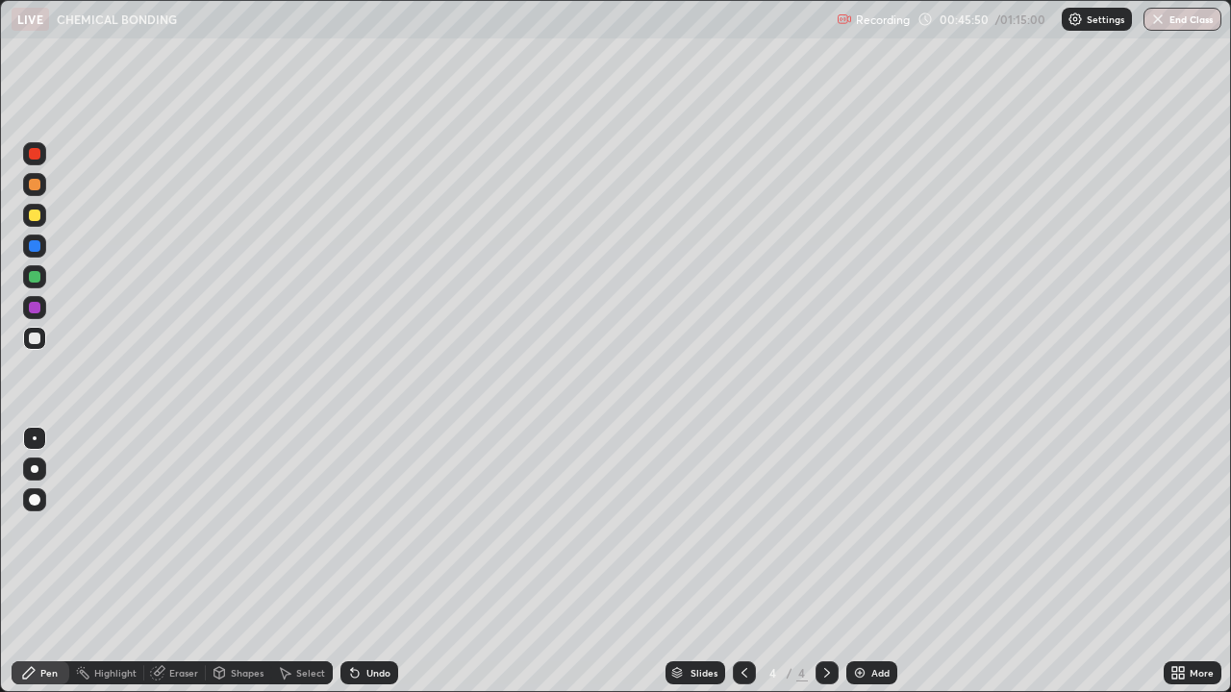
click at [859, 529] on img at bounding box center [859, 672] width 15 height 15
click at [42, 214] on div at bounding box center [34, 215] width 23 height 23
click at [37, 337] on div at bounding box center [35, 339] width 12 height 12
click at [192, 529] on div "Eraser" at bounding box center [183, 673] width 29 height 10
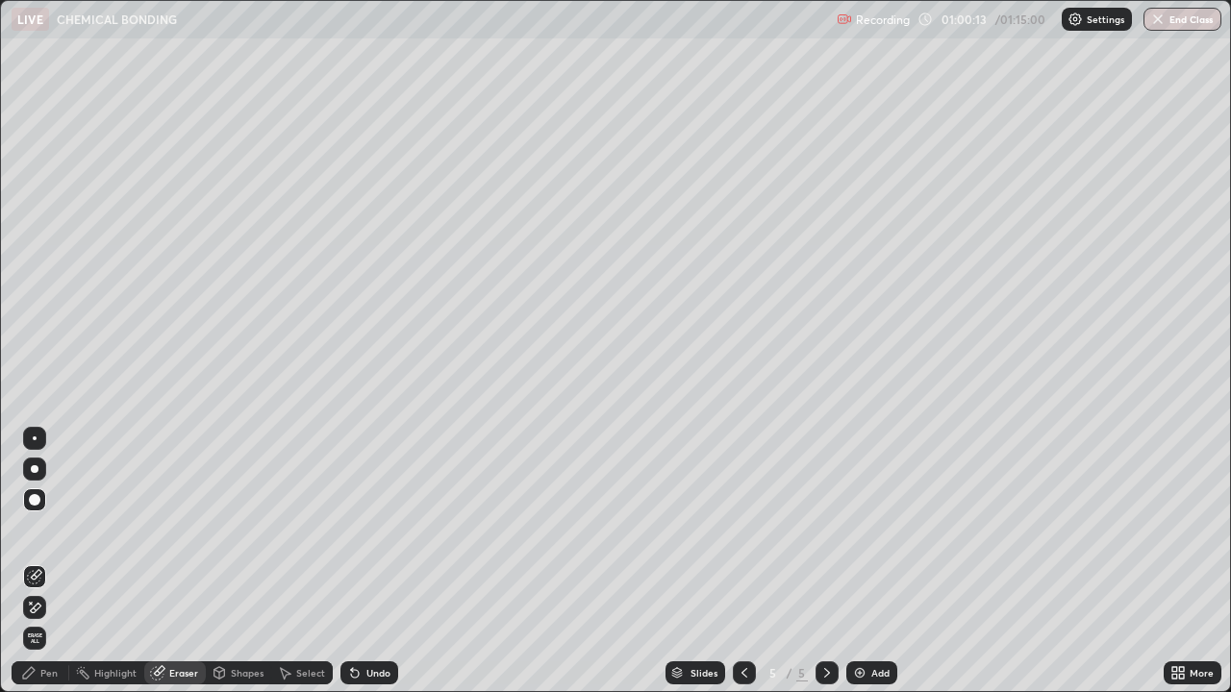
click at [54, 529] on div "Pen" at bounding box center [48, 673] width 17 height 10
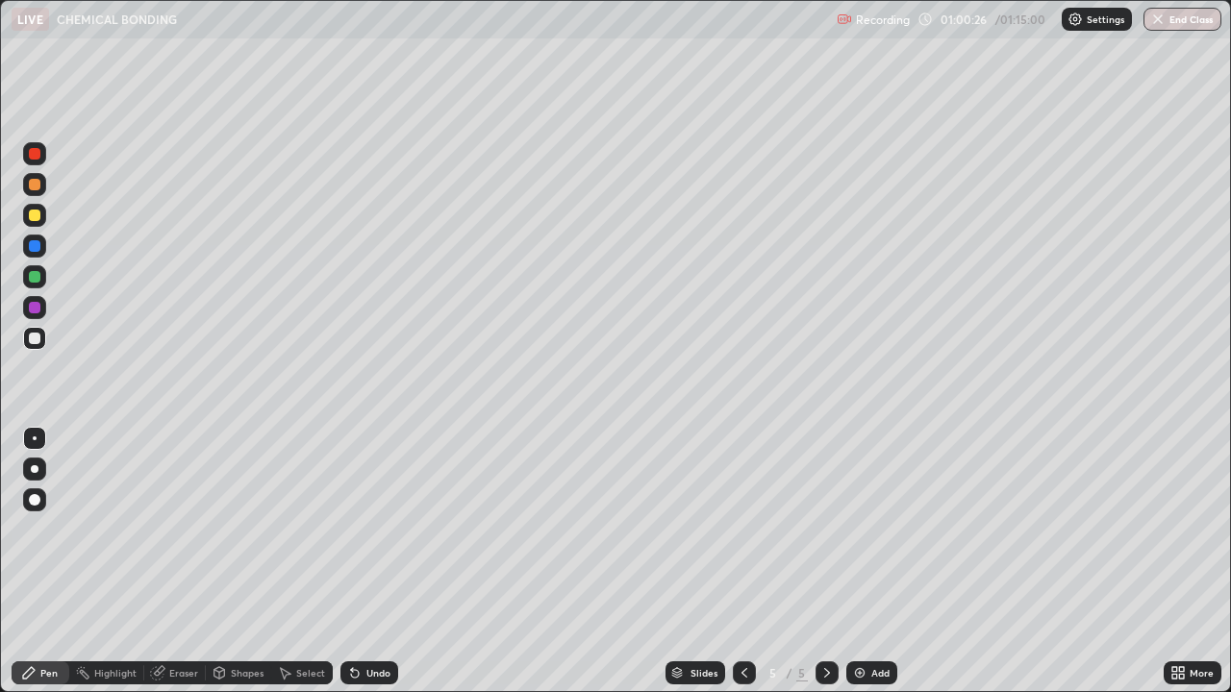
click at [182, 529] on div "Eraser" at bounding box center [183, 673] width 29 height 10
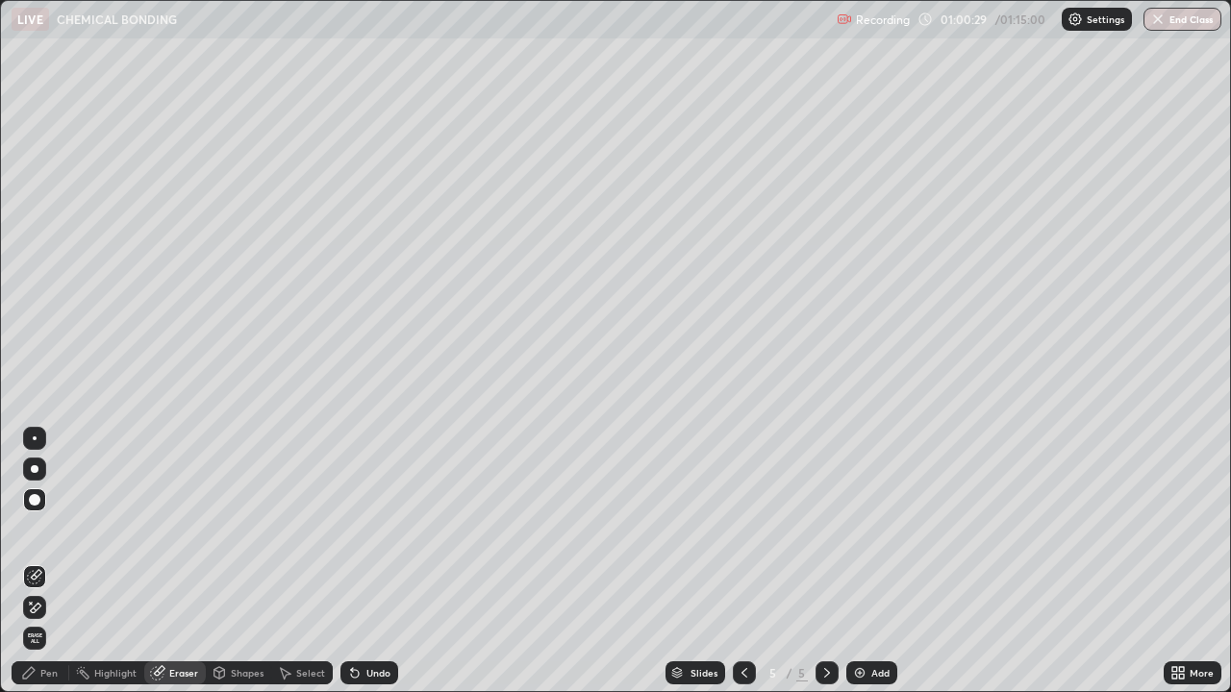
click at [55, 529] on div "Pen" at bounding box center [48, 673] width 17 height 10
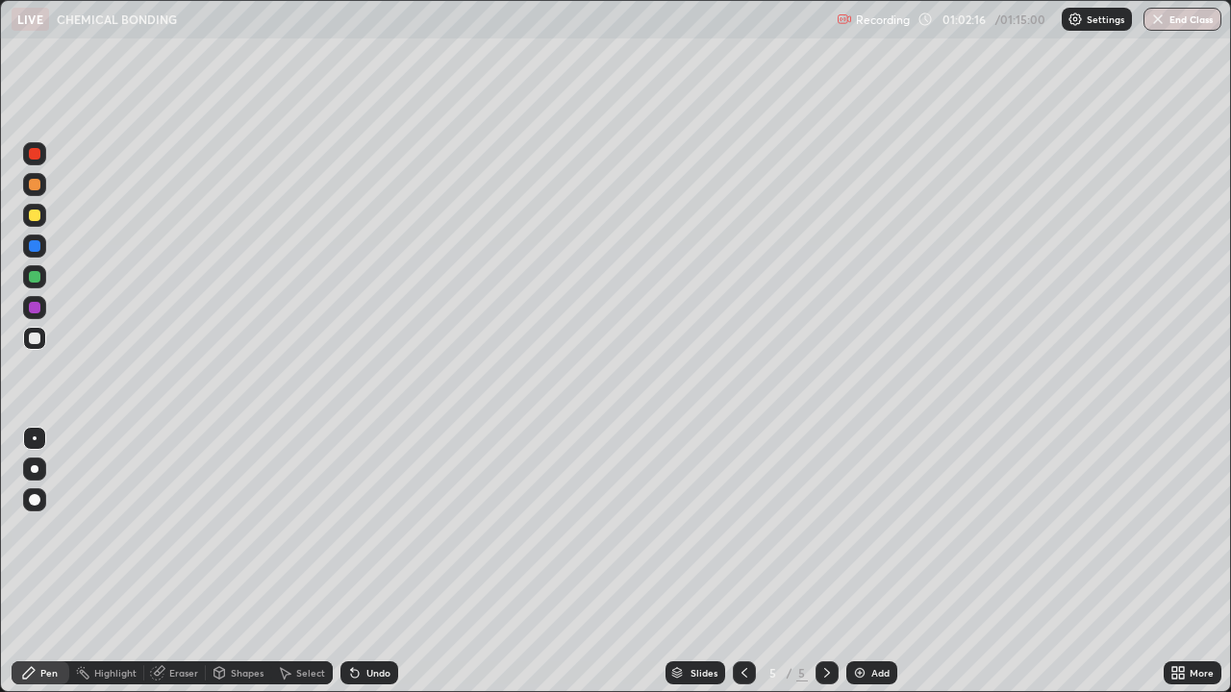
click at [312, 529] on div "Select" at bounding box center [310, 673] width 29 height 10
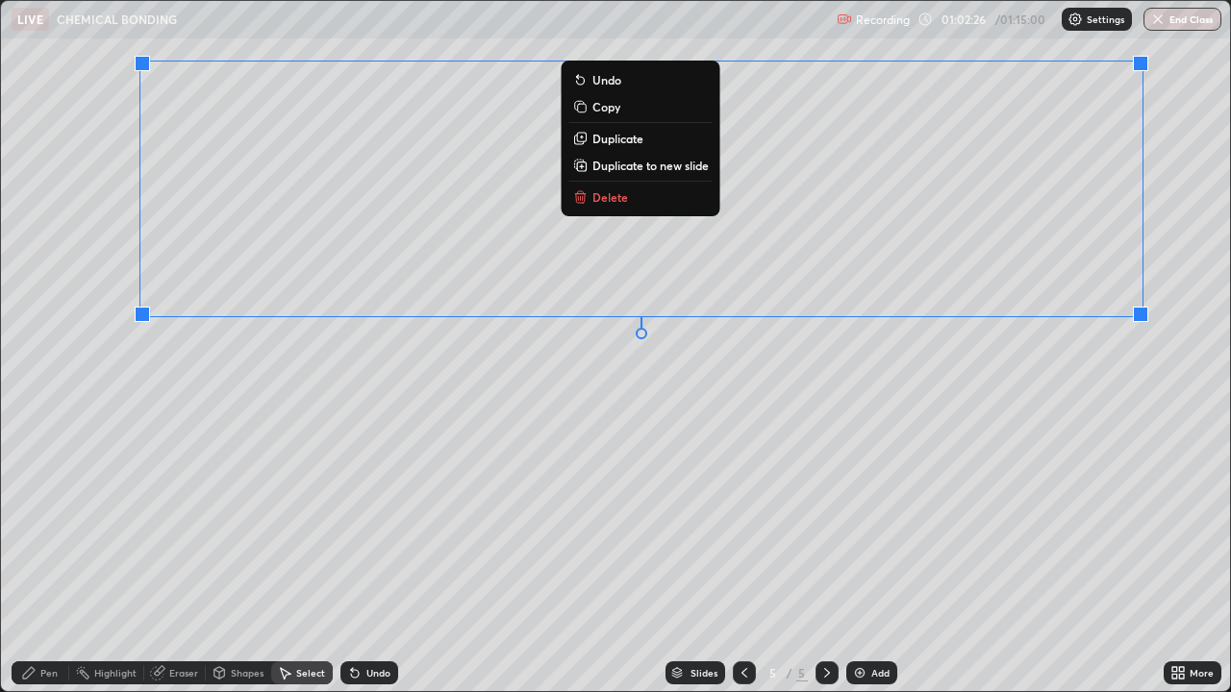
click at [615, 202] on p "Delete" at bounding box center [610, 196] width 36 height 15
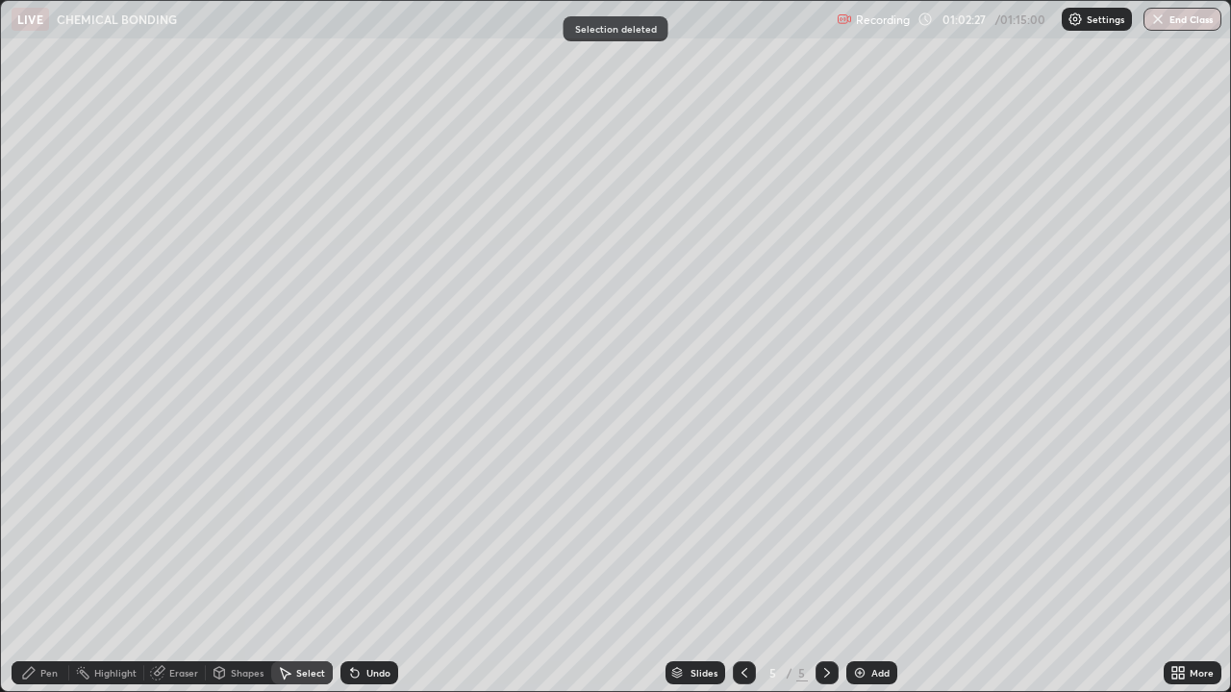
click at [51, 529] on div "Pen" at bounding box center [41, 672] width 58 height 23
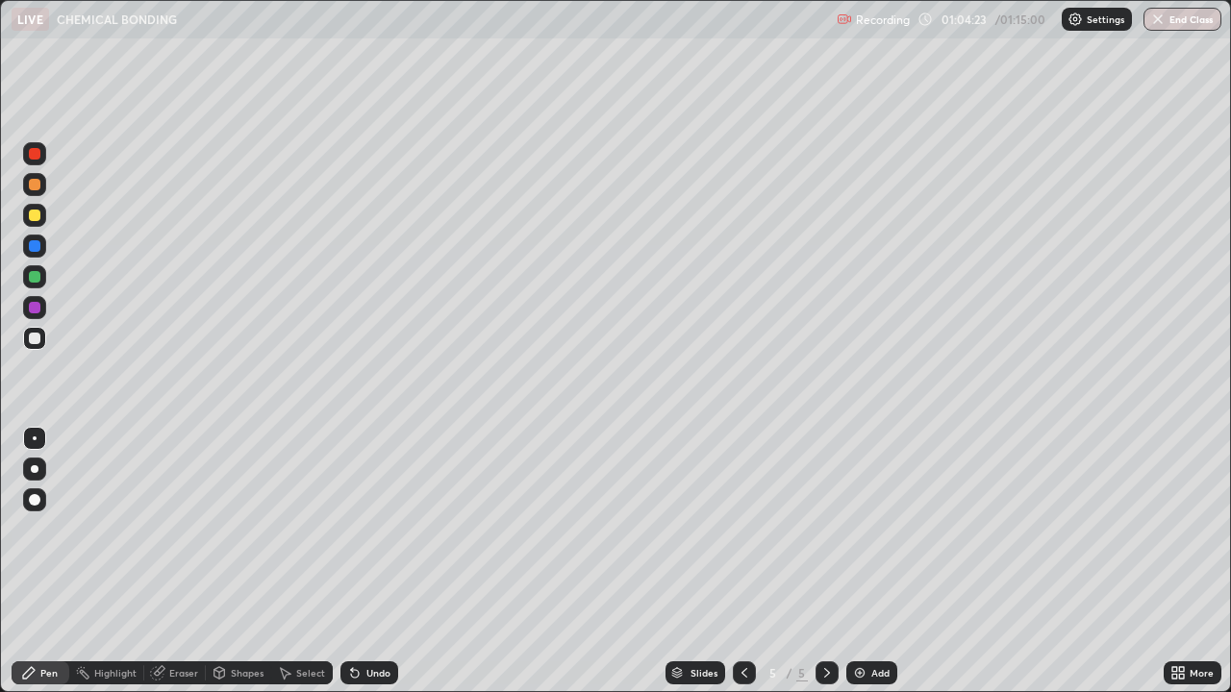
click at [315, 529] on div "Select" at bounding box center [310, 673] width 29 height 10
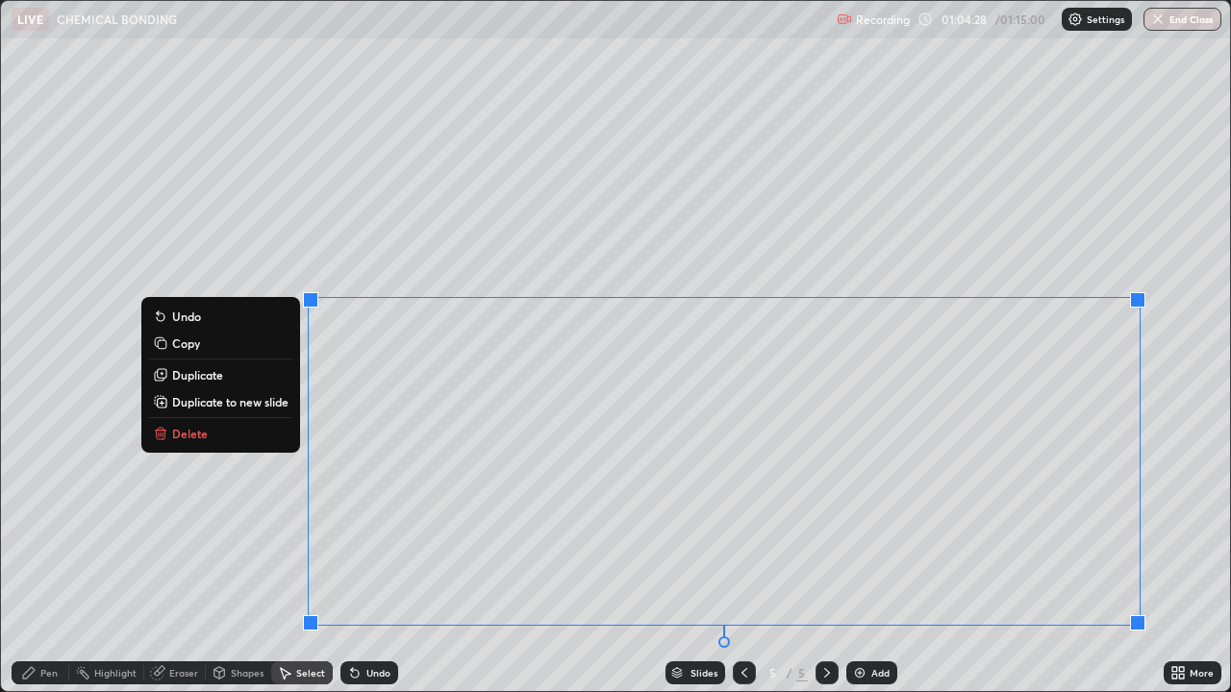
click at [196, 433] on p "Delete" at bounding box center [190, 433] width 36 height 15
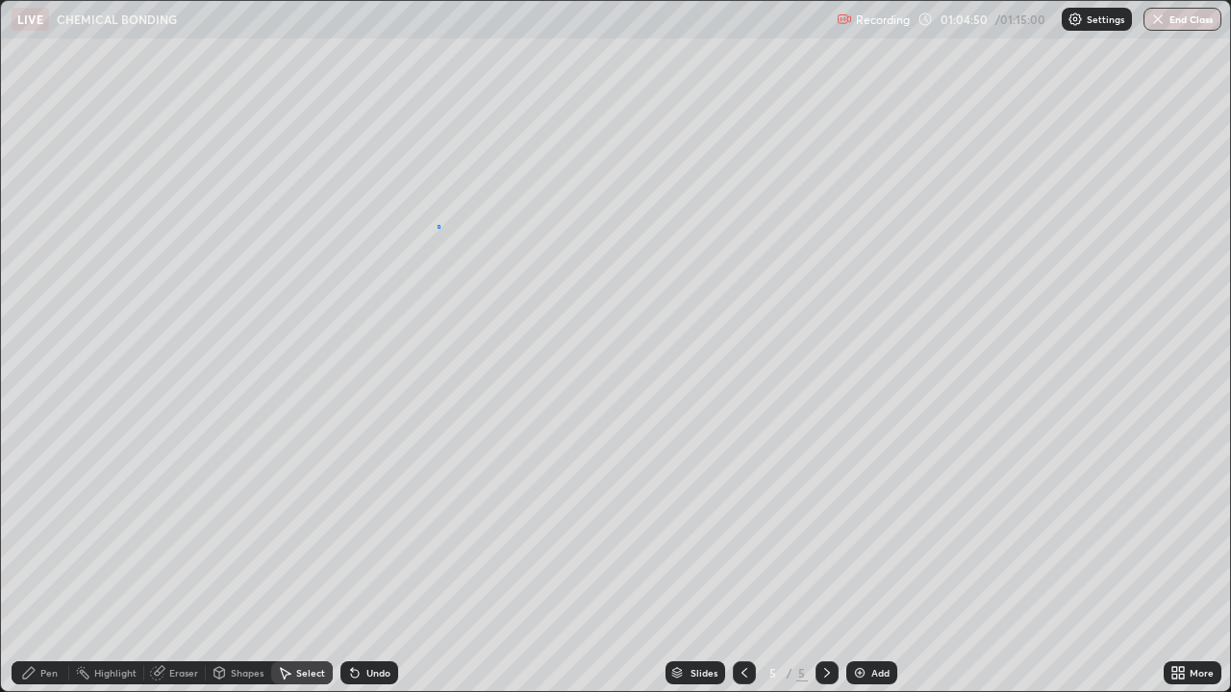
click at [437, 225] on div "0 ° Undo Copy Duplicate Duplicate to new slide Delete" at bounding box center [615, 346] width 1229 height 690
click at [434, 231] on div "0 ° Undo Copy Duplicate Duplicate to new slide Delete" at bounding box center [615, 346] width 1229 height 690
click at [49, 529] on div "Pen" at bounding box center [48, 673] width 17 height 10
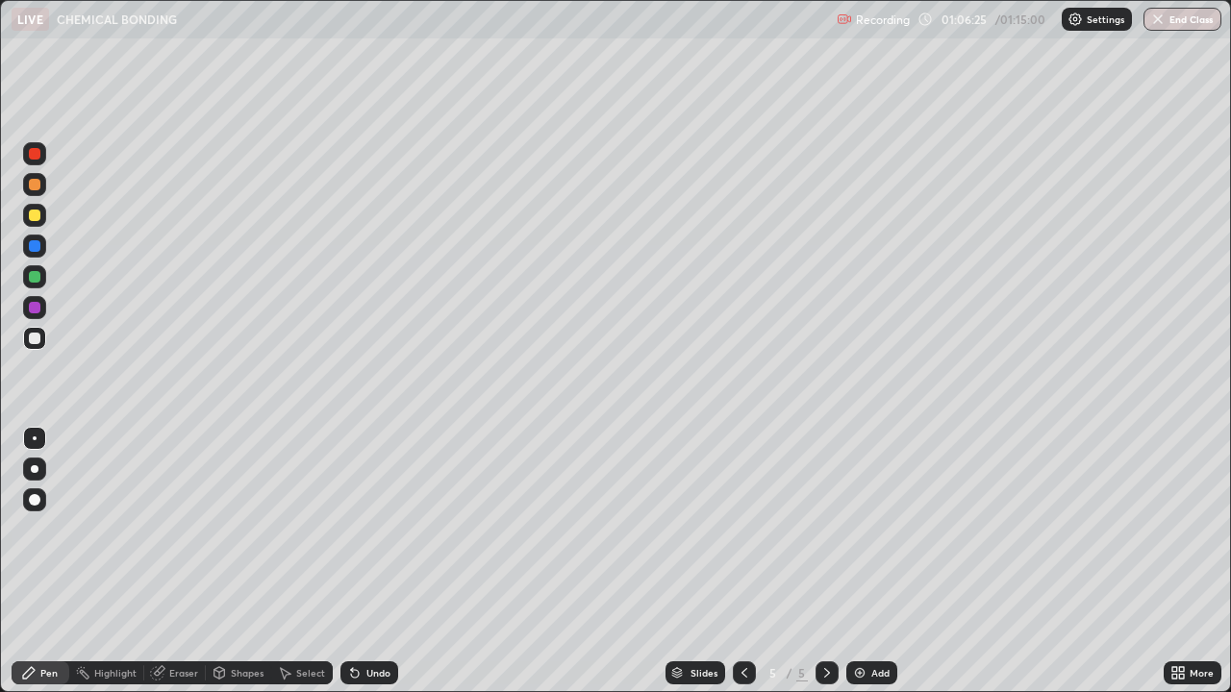
click at [41, 215] on div at bounding box center [34, 215] width 23 height 23
click at [39, 342] on div at bounding box center [34, 338] width 23 height 23
click at [191, 529] on div "Eraser" at bounding box center [183, 673] width 29 height 10
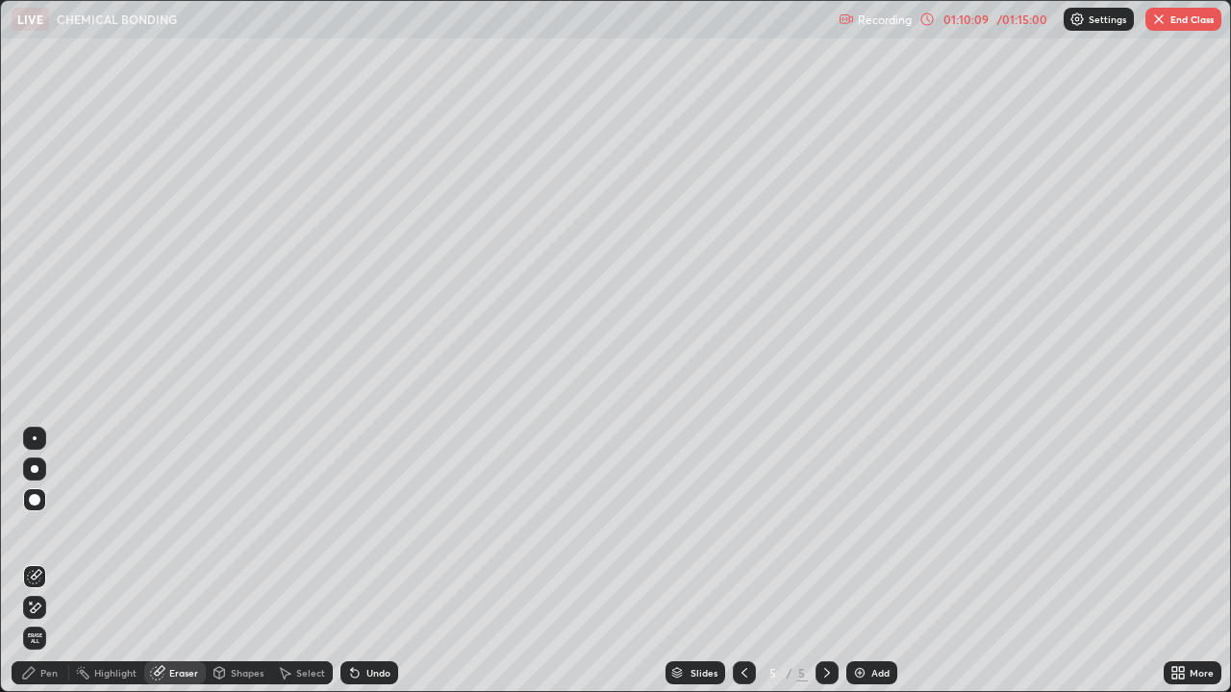
click at [50, 529] on div "Pen" at bounding box center [48, 673] width 17 height 10
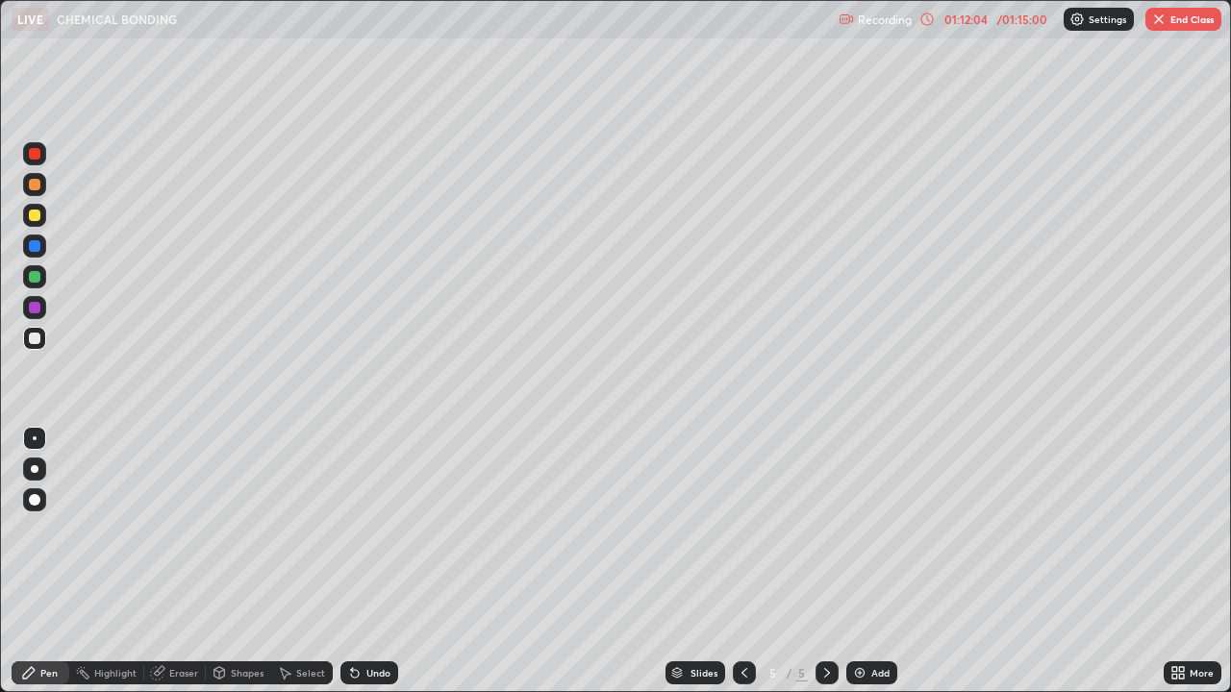
click at [171, 529] on div "Eraser" at bounding box center [183, 673] width 29 height 10
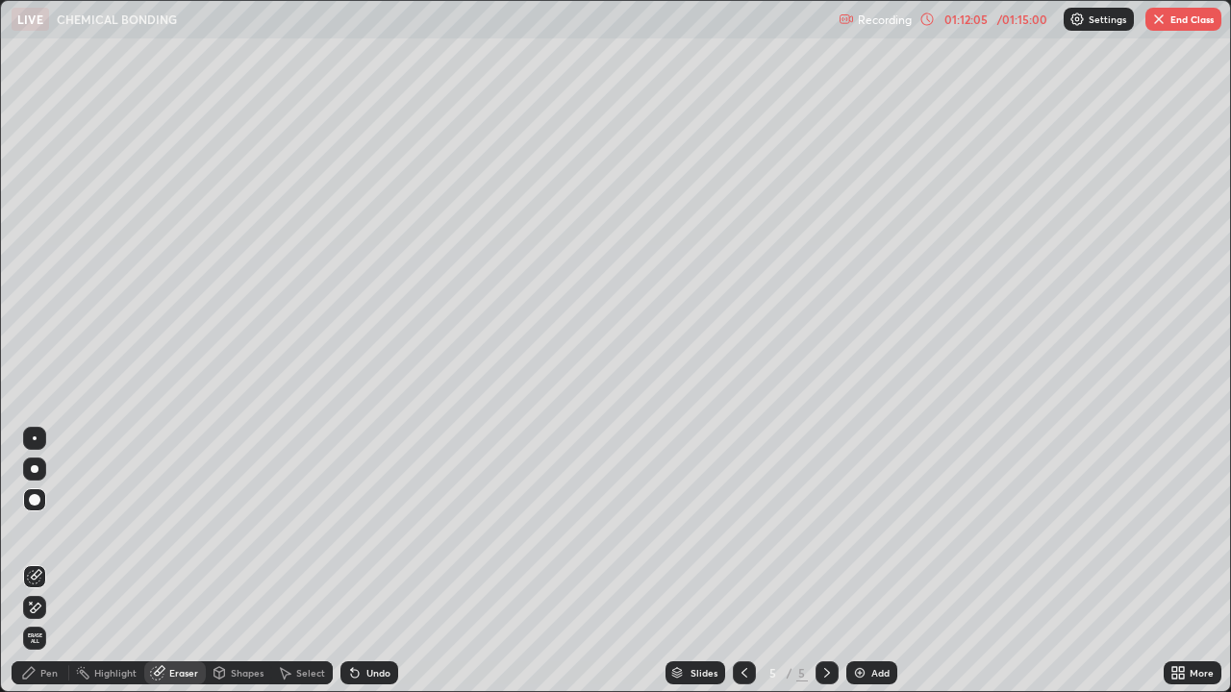
click at [49, 529] on div "Pen" at bounding box center [48, 673] width 17 height 10
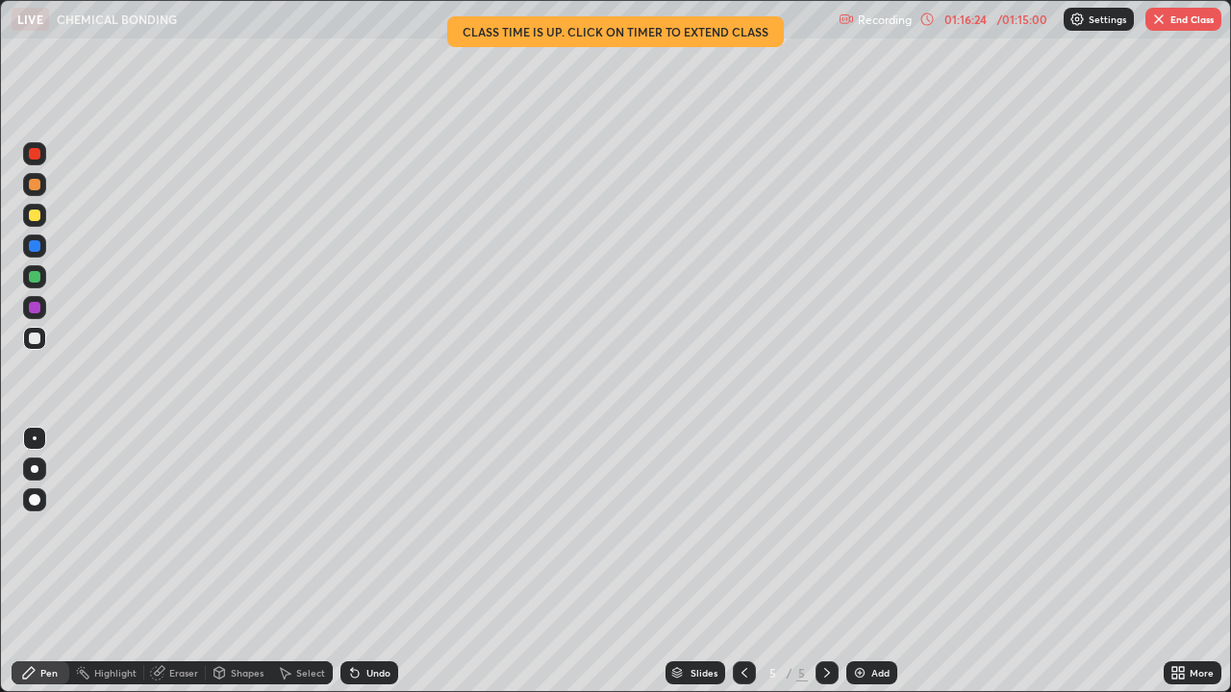
click at [1189, 27] on button "End Class" at bounding box center [1183, 19] width 76 height 23
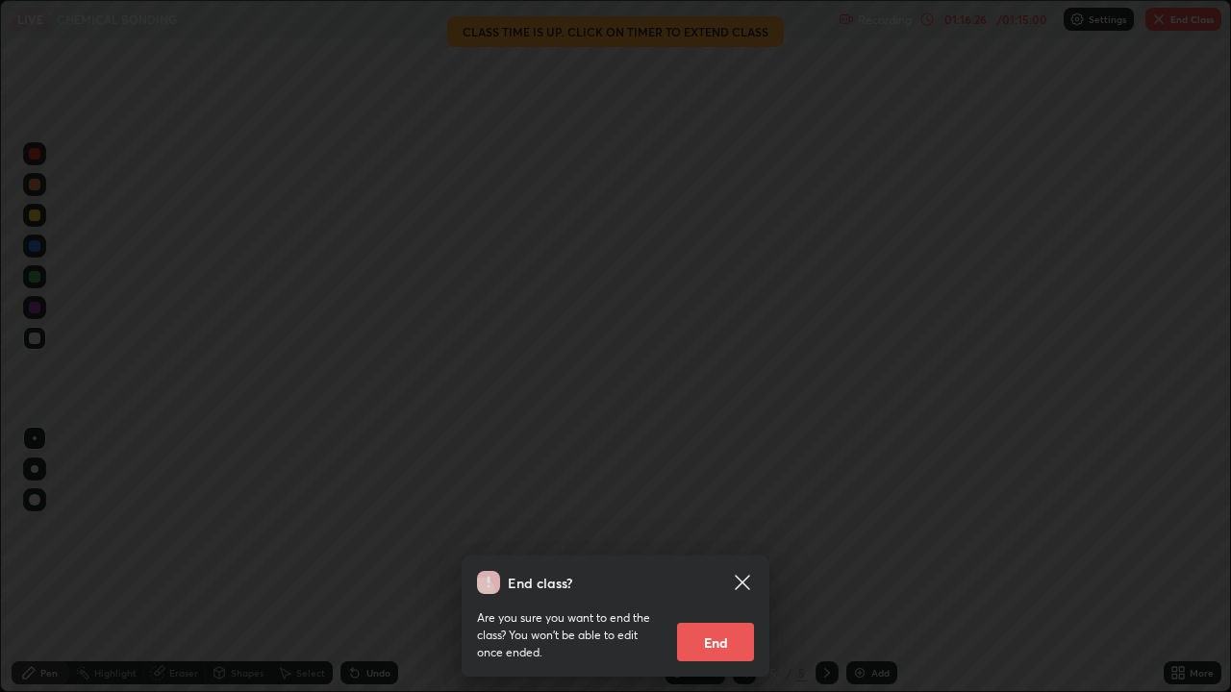
click at [726, 529] on button "End" at bounding box center [715, 642] width 77 height 38
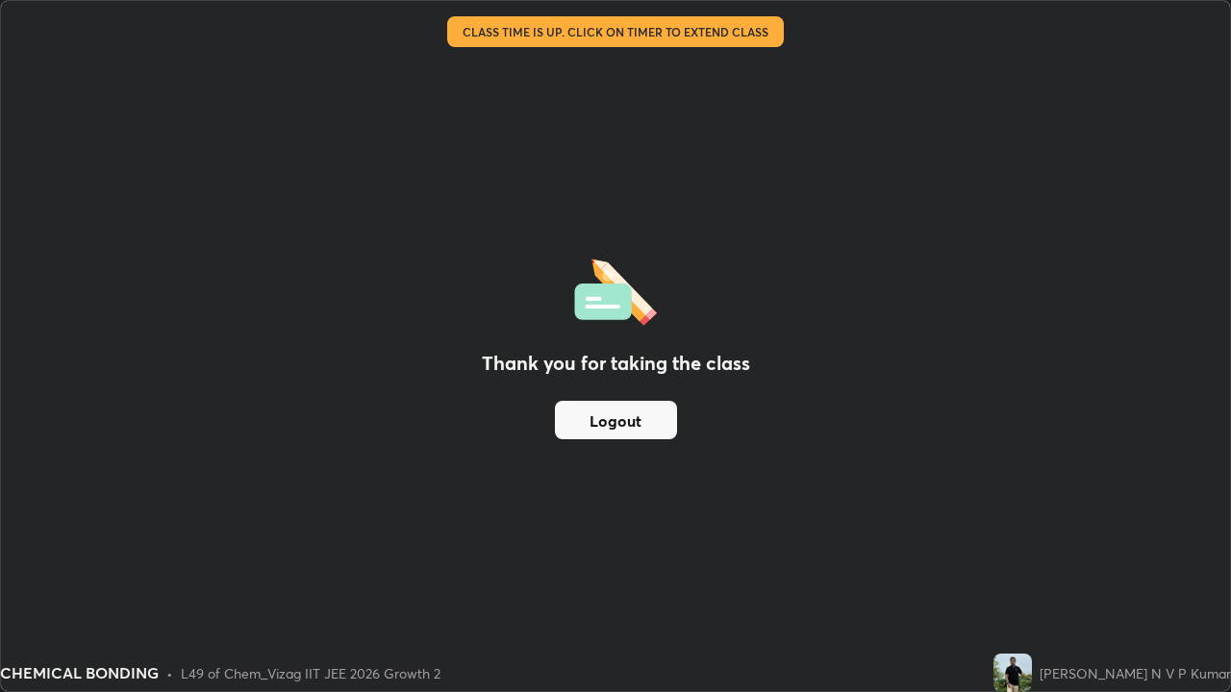
click at [633, 429] on button "Logout" at bounding box center [616, 420] width 122 height 38
click at [633, 420] on button "Logout" at bounding box center [616, 420] width 122 height 38
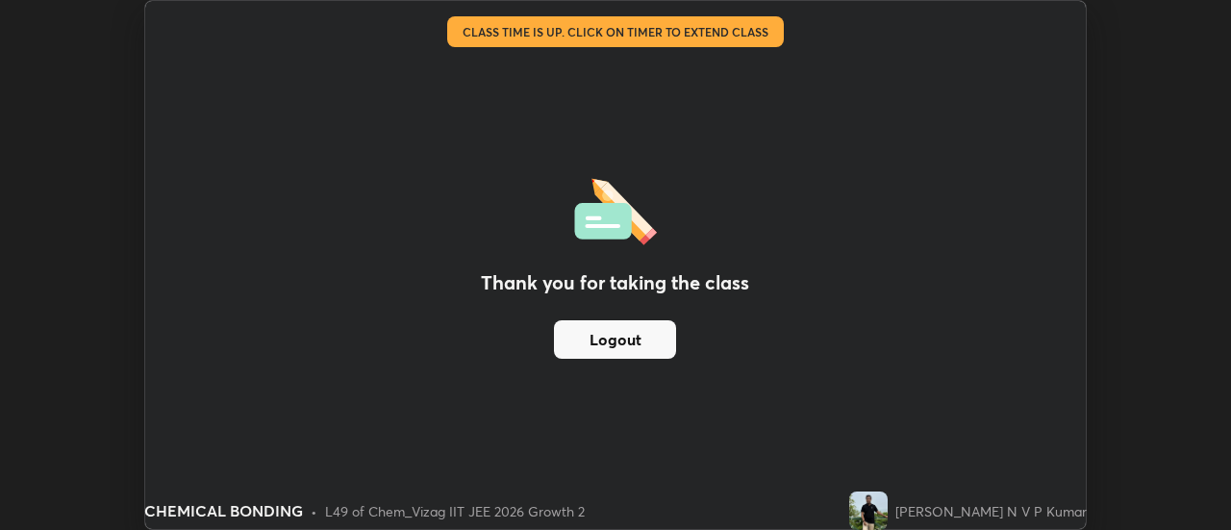
scroll to position [95610, 94909]
click at [850, 461] on div "Thank you for taking the class Logout" at bounding box center [615, 265] width 940 height 528
